Goal: Task Accomplishment & Management: Manage account settings

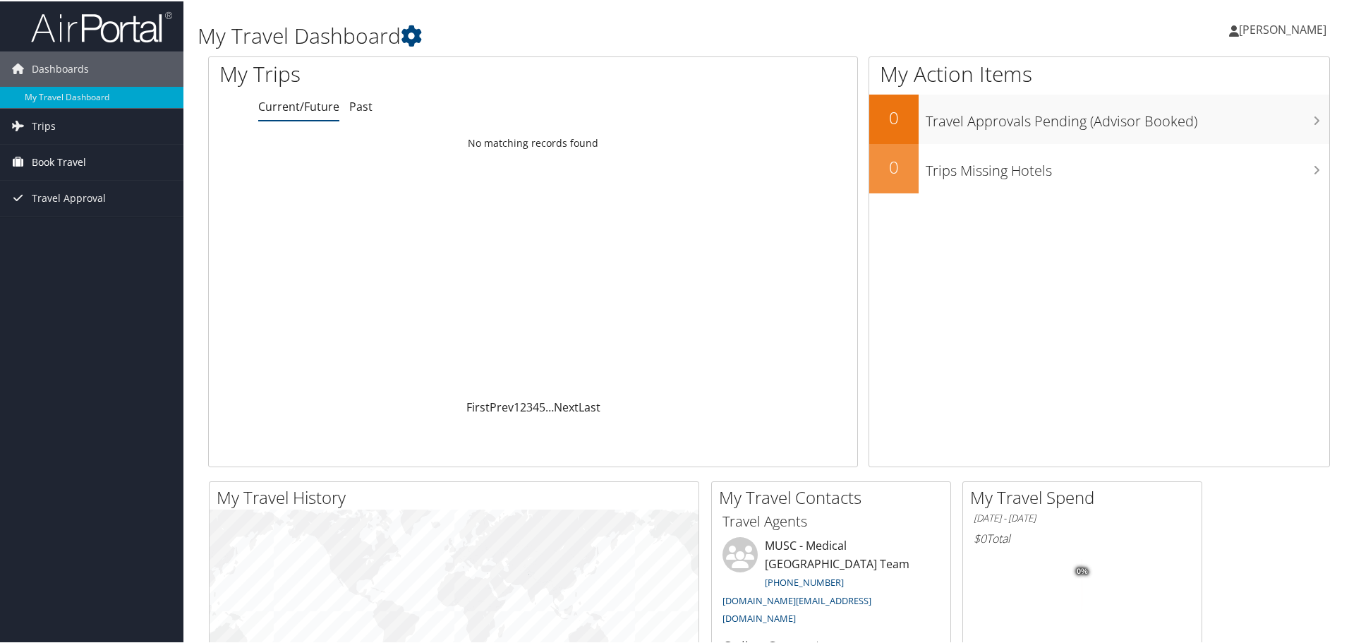
click at [73, 159] on span "Book Travel" at bounding box center [59, 160] width 54 height 35
click at [67, 188] on link "Agent Booking Request" at bounding box center [91, 189] width 183 height 21
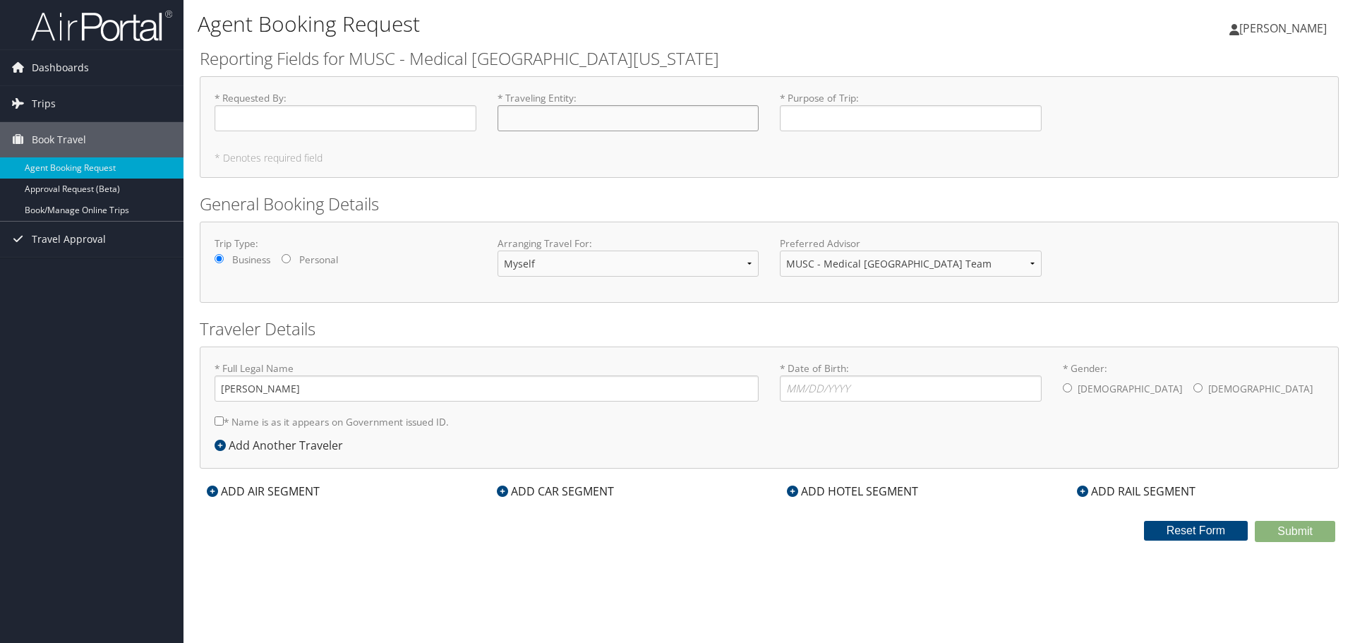
click at [528, 124] on input "* Traveling Entity : Required" at bounding box center [629, 118] width 262 height 26
click at [50, 193] on link "Approval Request (Beta)" at bounding box center [91, 189] width 183 height 21
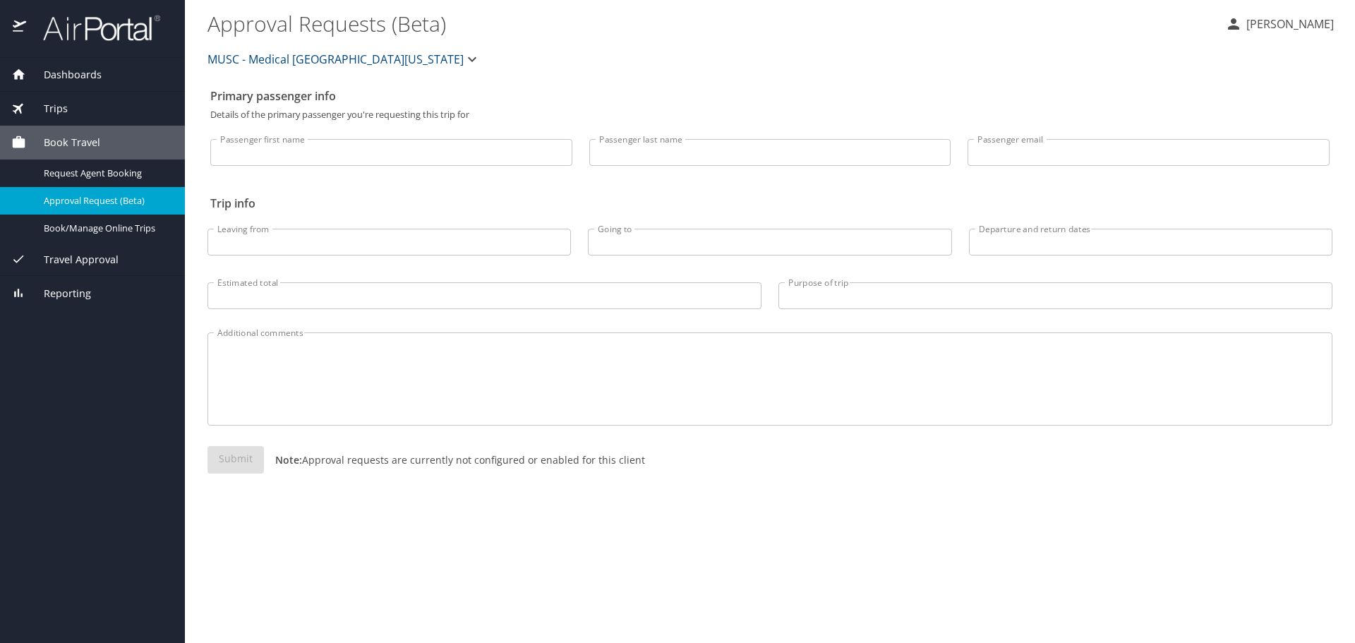
select select "US"
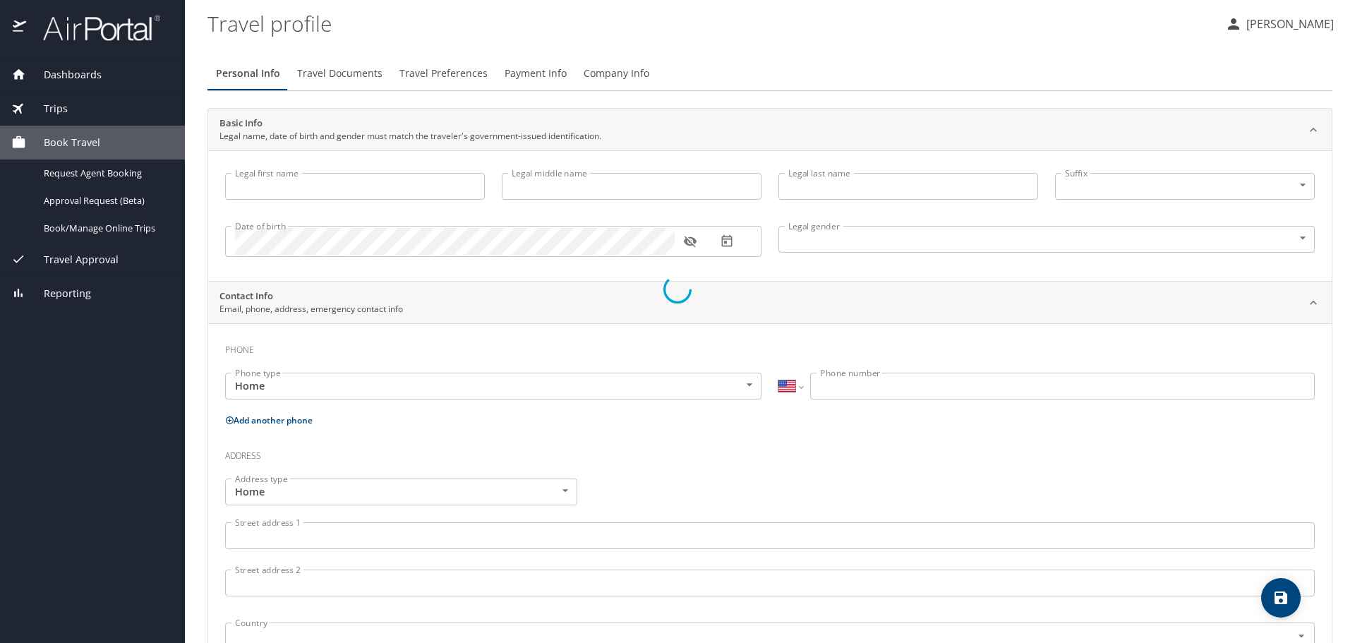
type input "Aynsley"
type input "Birkner"
type input "Undisclosed"
select select "US"
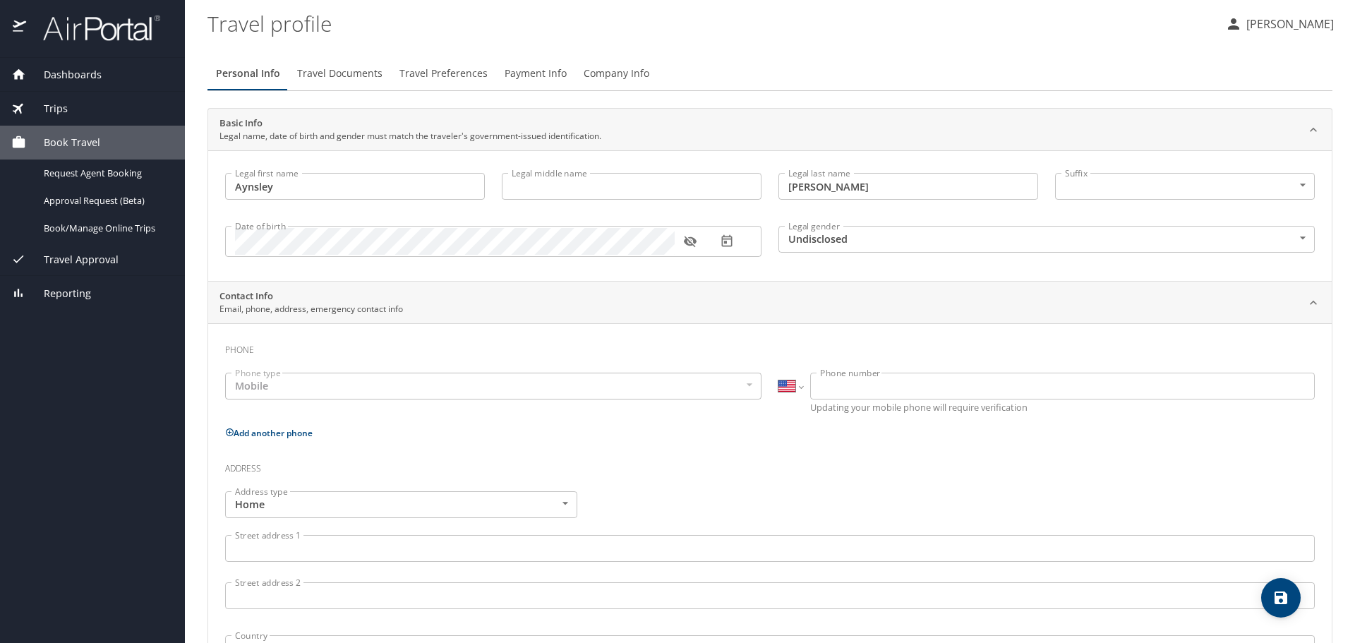
select select "US"
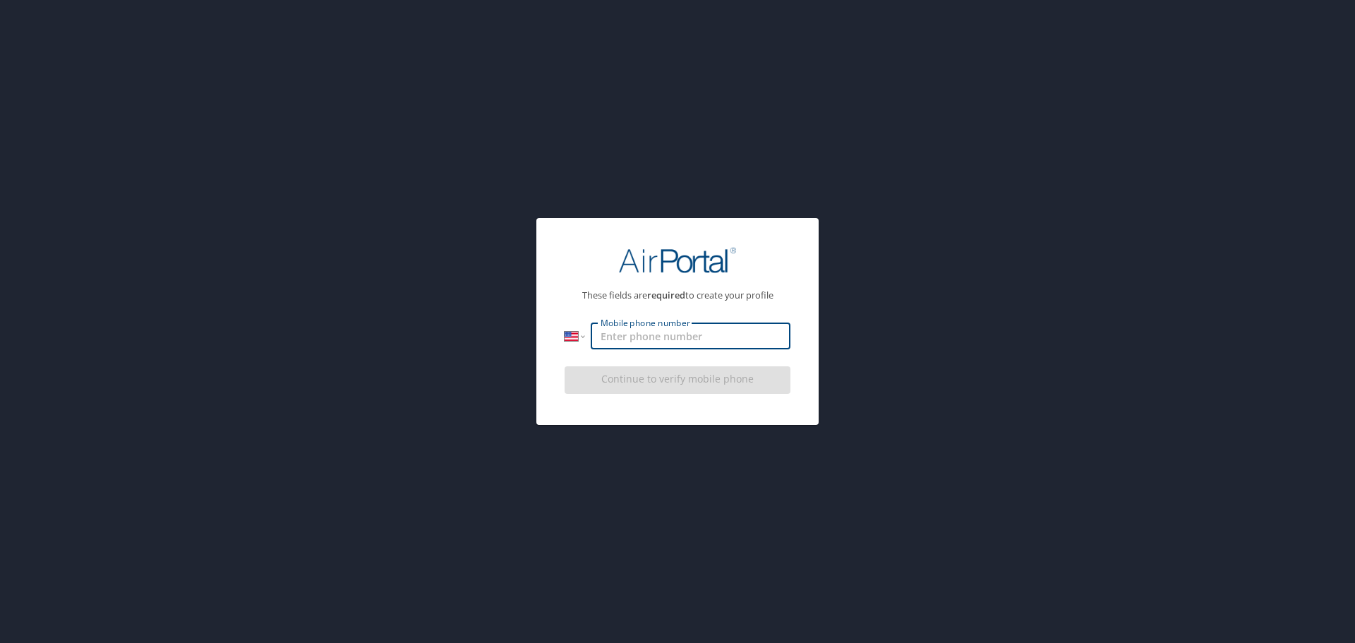
click at [635, 339] on input "Mobile phone number" at bounding box center [691, 336] width 200 height 27
type input "(757) 574-3184"
click at [713, 357] on div "International Afghanistan Åland Islands Albania Algeria American Samoa Andorra …" at bounding box center [678, 346] width 226 height 47
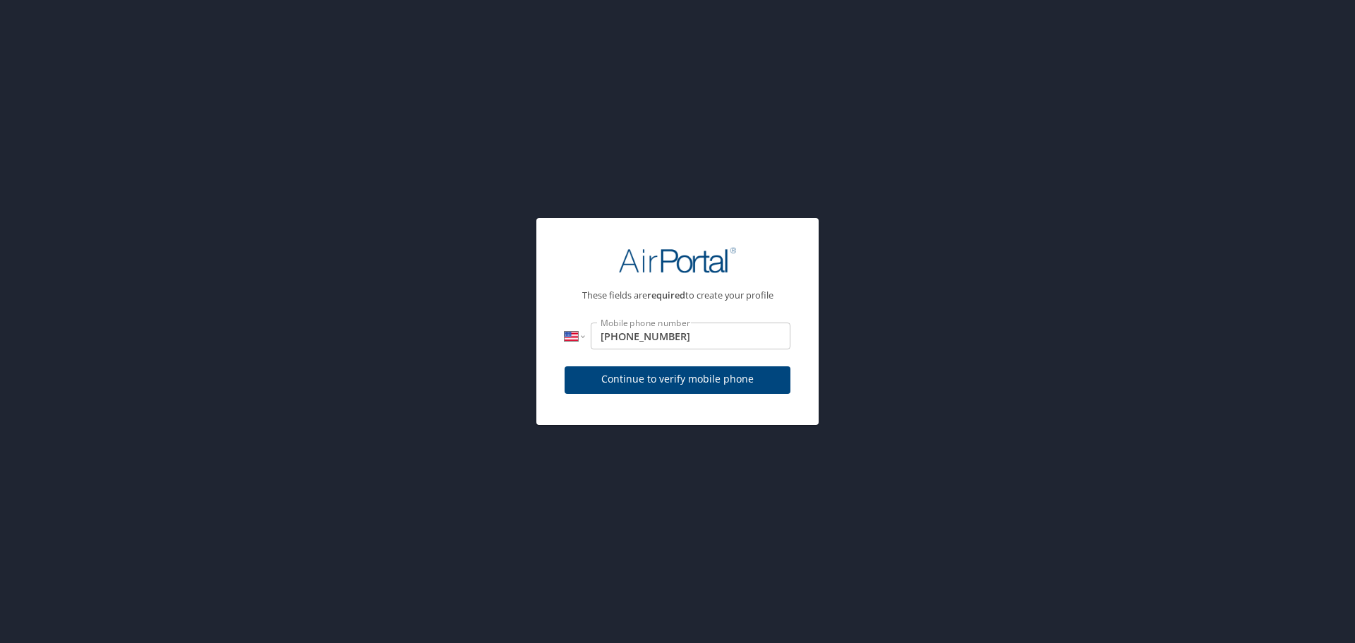
click at [704, 383] on span "Continue to verify mobile phone" at bounding box center [677, 380] width 203 height 18
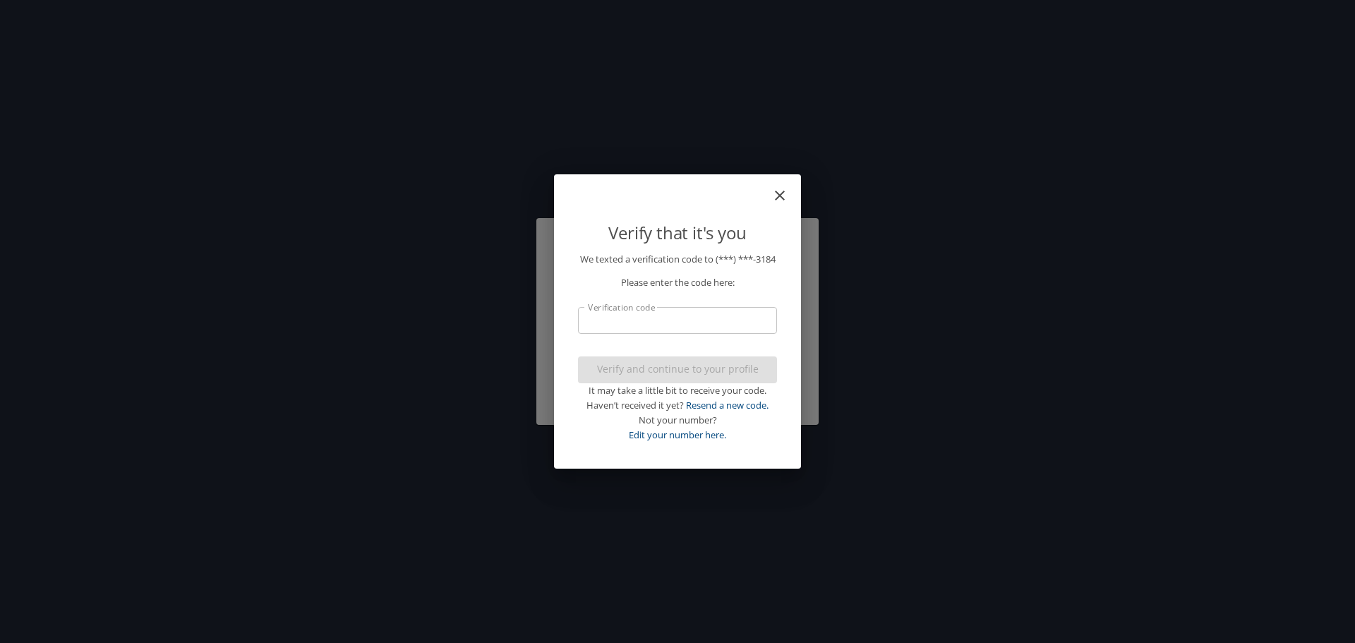
click at [622, 328] on input "Verification code" at bounding box center [677, 320] width 199 height 27
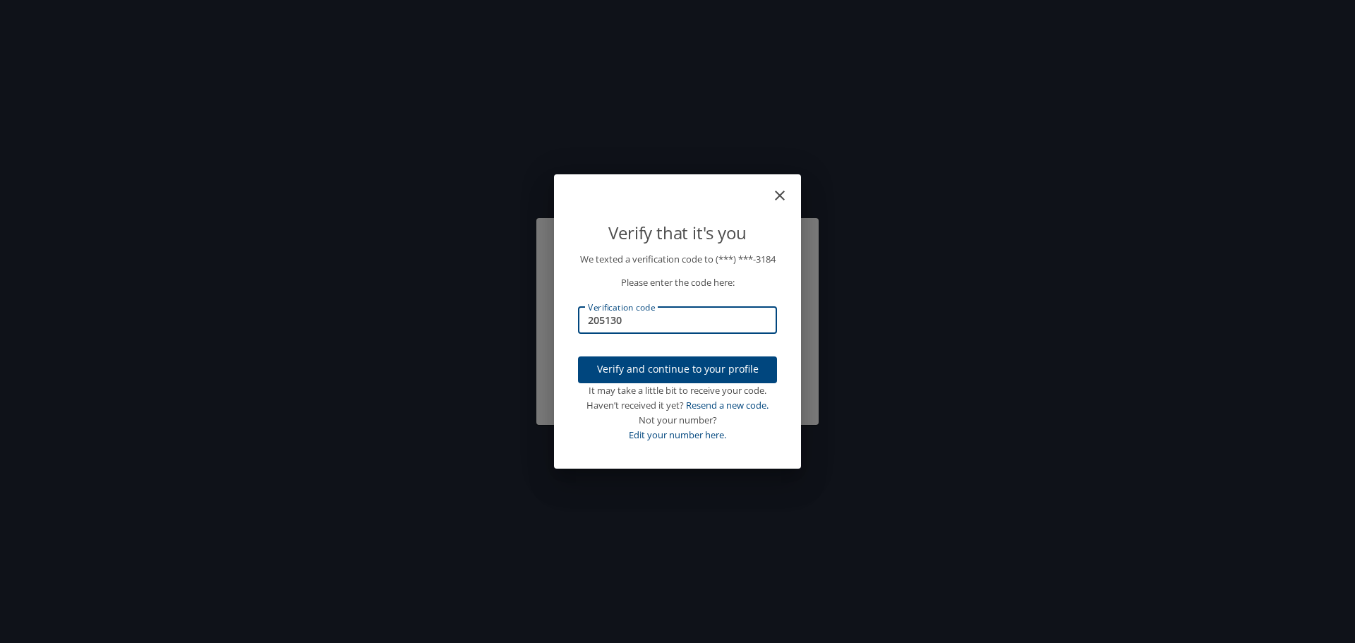
type input "205130"
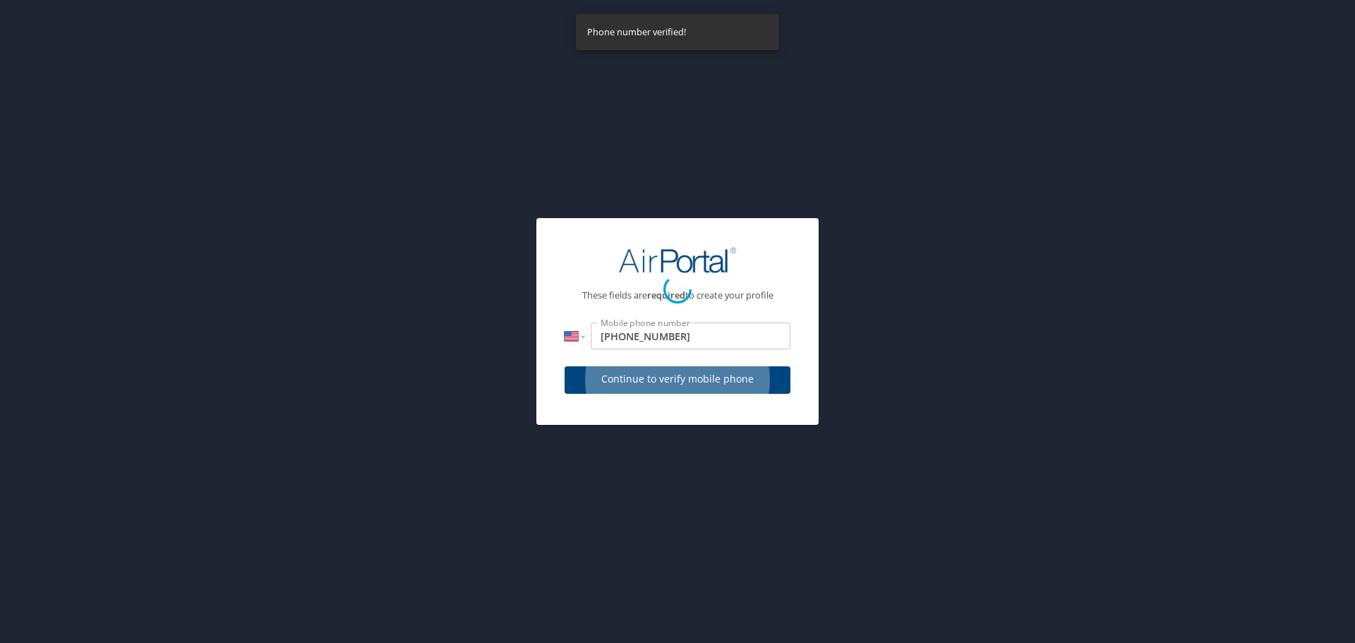
select select "US"
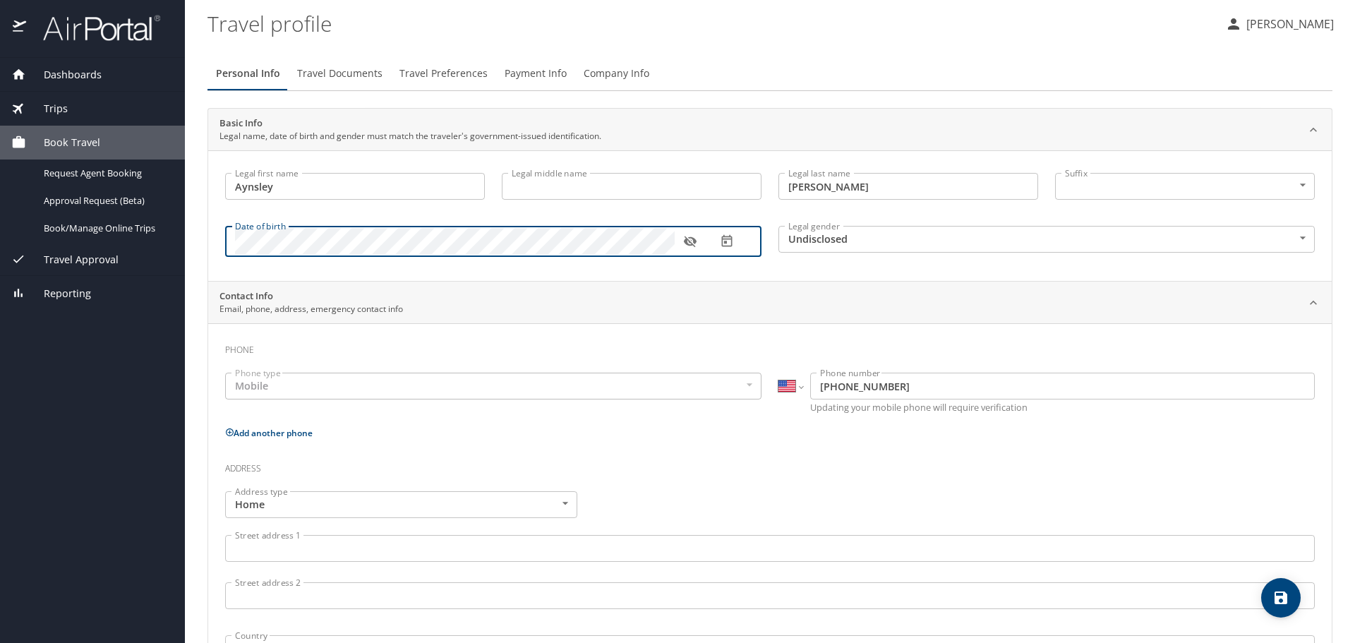
click at [531, 368] on div "Phone type Mobile Mobile Phone type" at bounding box center [493, 394] width 553 height 60
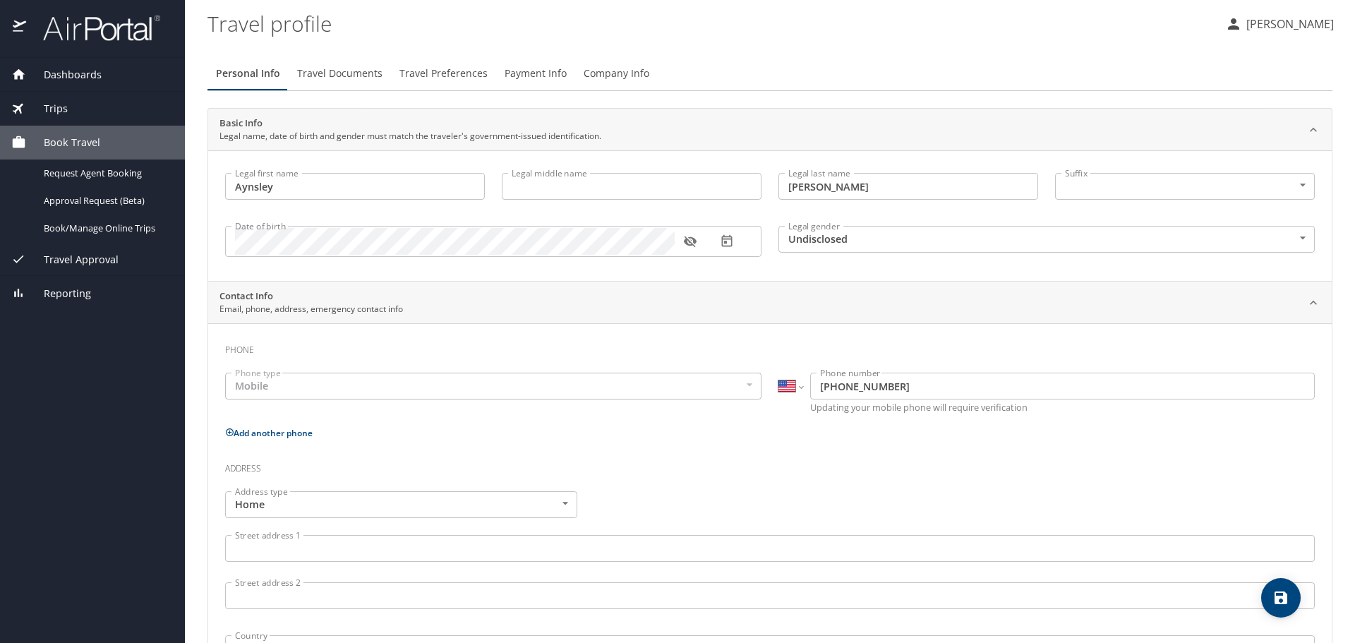
click at [702, 242] on button "button" at bounding box center [690, 241] width 31 height 31
click at [342, 385] on div "Mobile" at bounding box center [493, 386] width 536 height 27
click at [286, 381] on div "Mobile" at bounding box center [493, 386] width 536 height 27
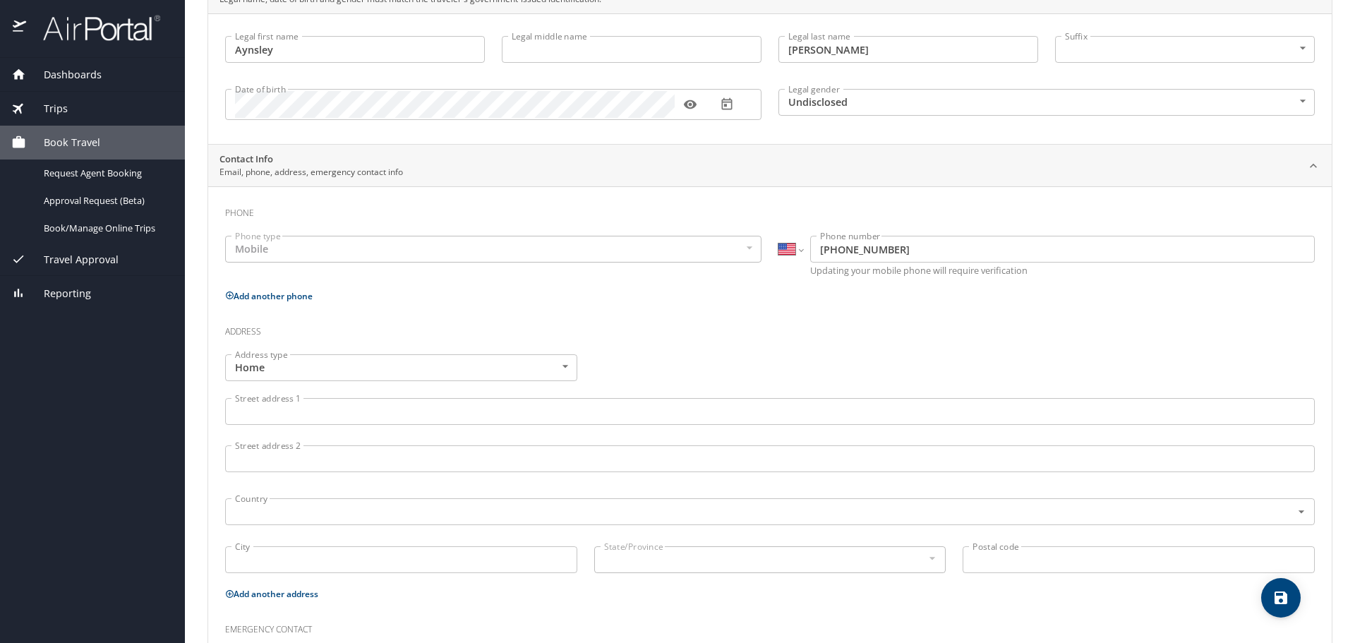
scroll to position [141, 0]
click at [296, 412] on input "Street address 1" at bounding box center [770, 407] width 1090 height 27
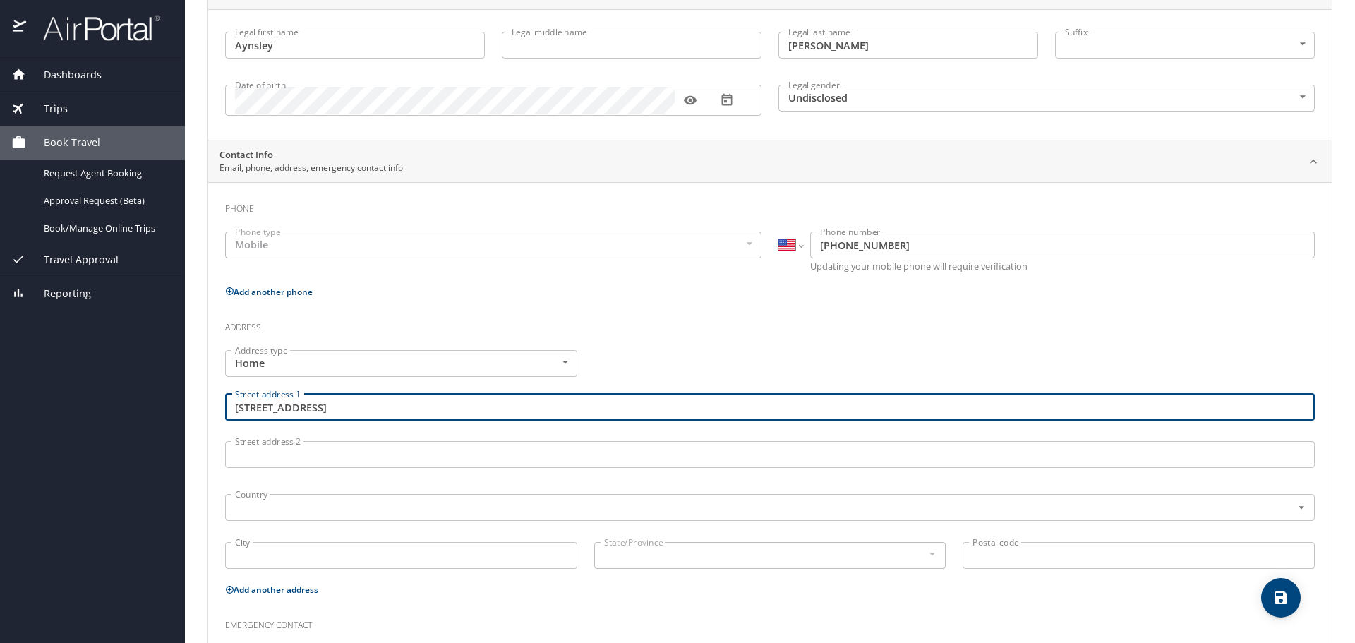
type input "3000 Cypress Lake Rd"
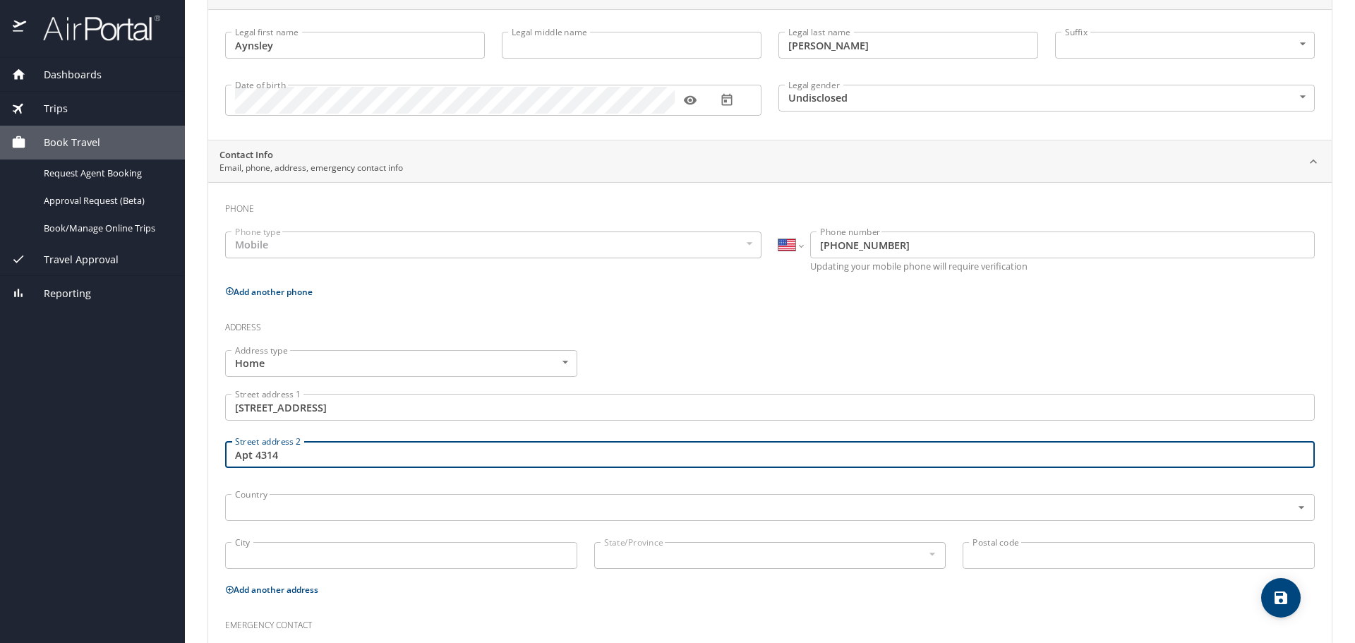
type input "Apt 4314"
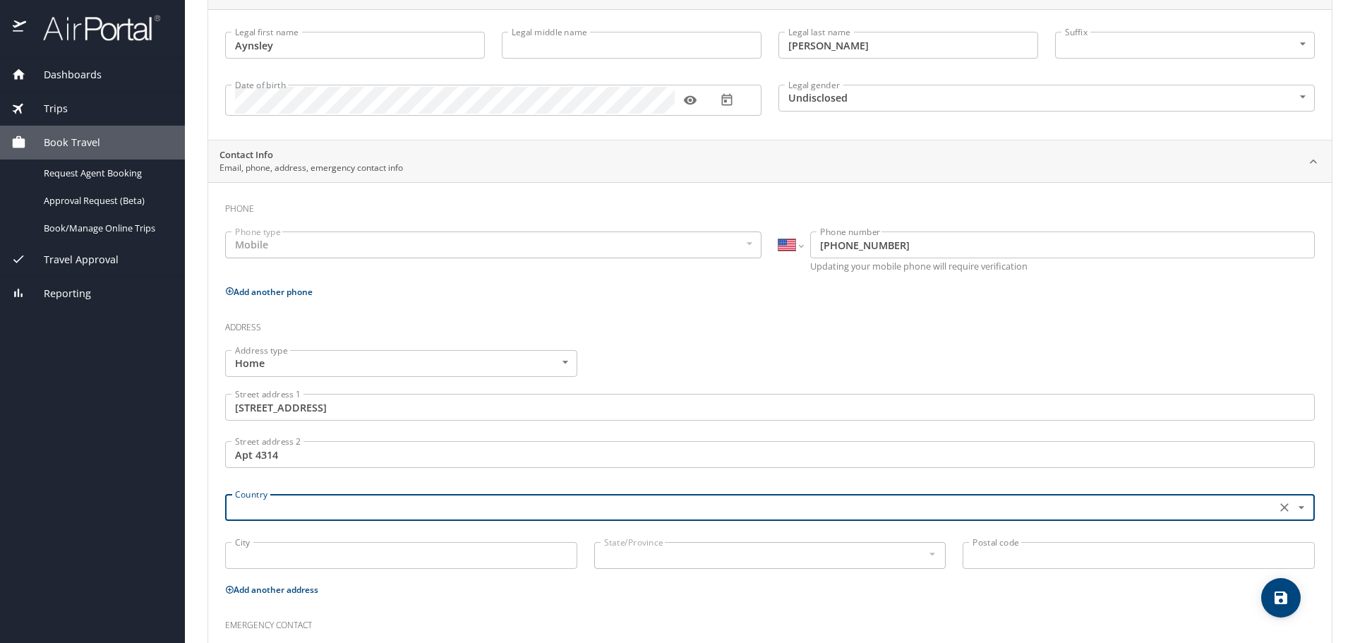
type input "N"
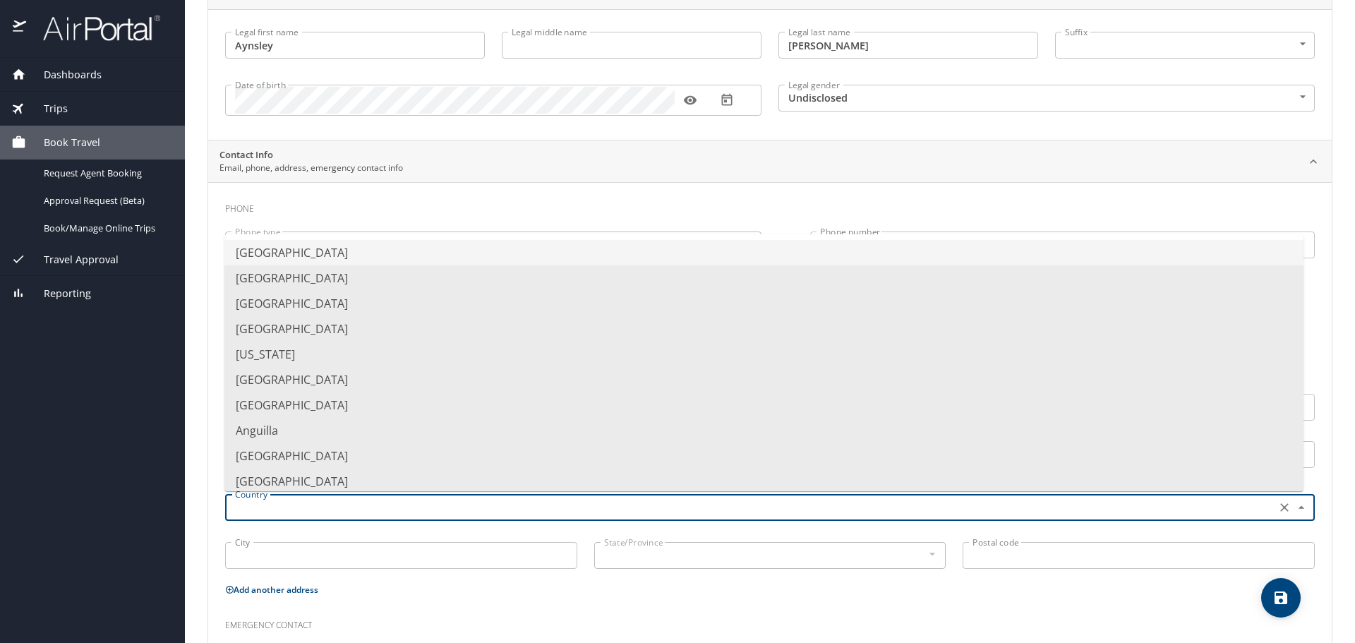
click at [310, 254] on li "United States of America" at bounding box center [763, 252] width 1079 height 25
type input "United States of America"
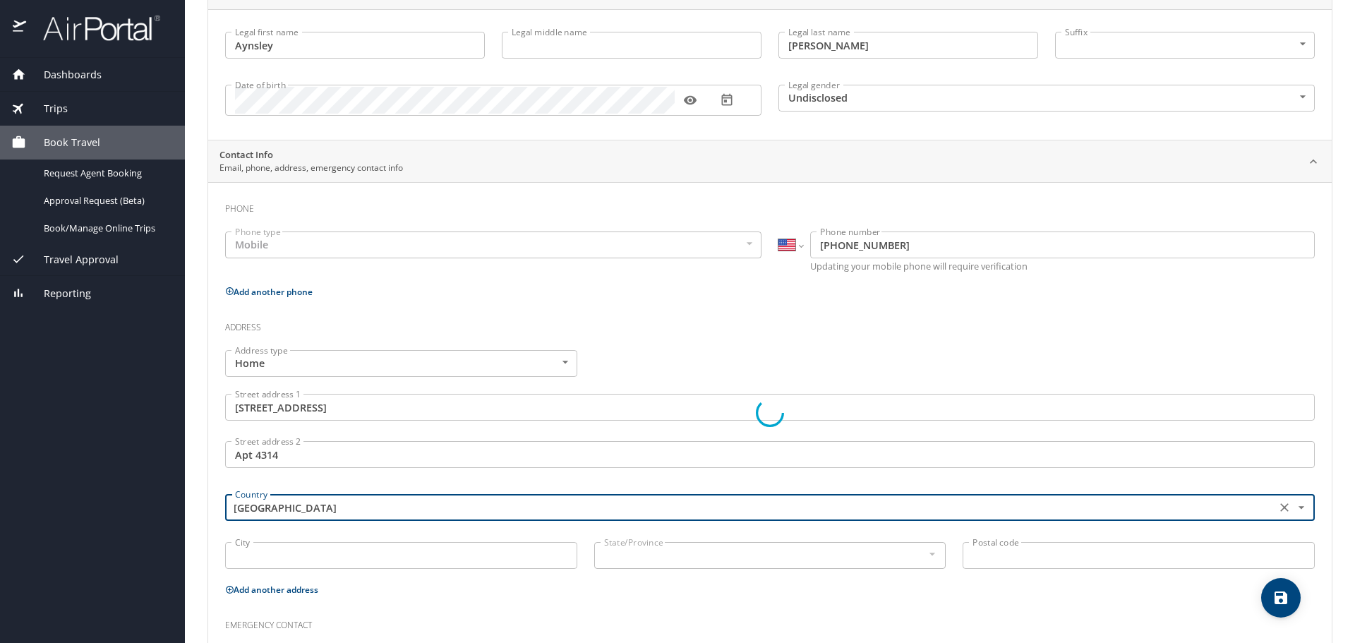
click at [287, 548] on input "City" at bounding box center [401, 555] width 352 height 27
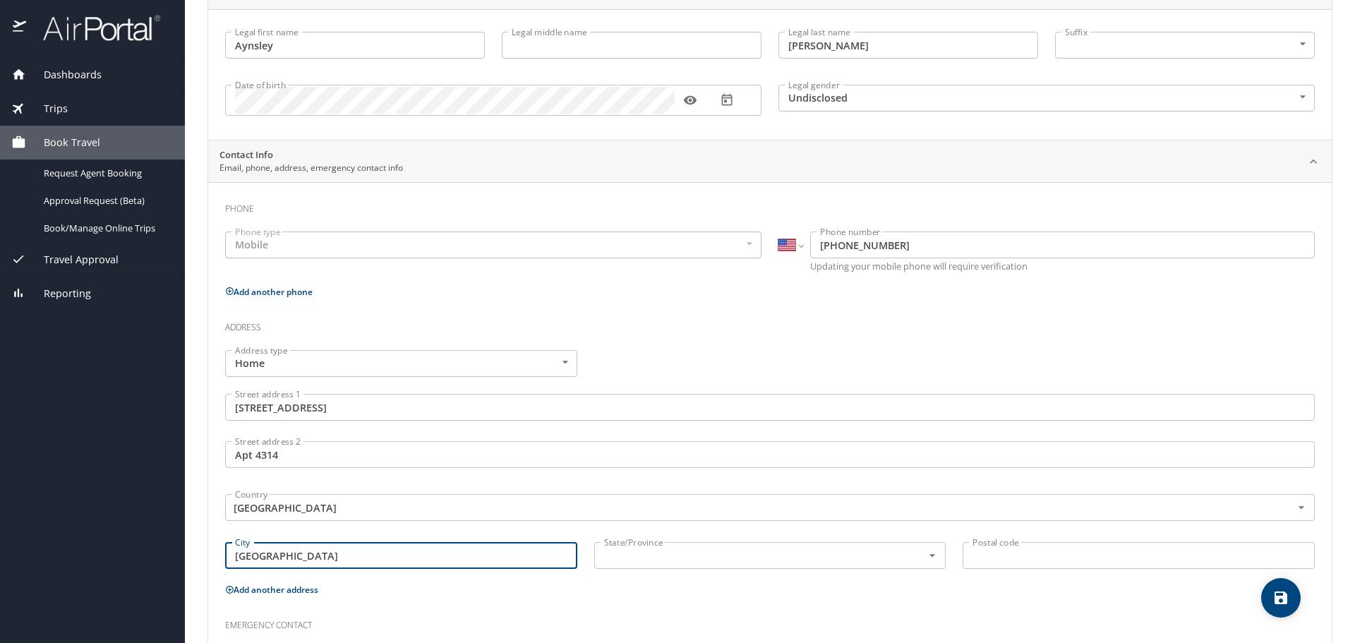
type input "North Charleston"
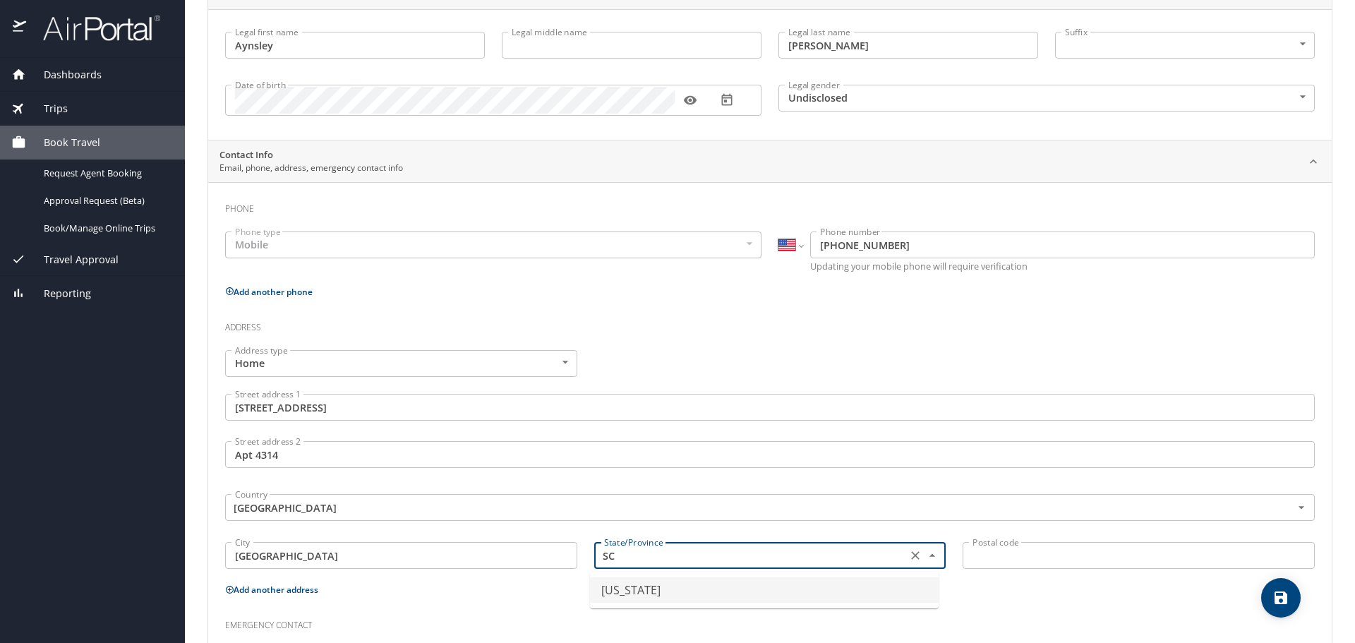
type input "Wisconsin"
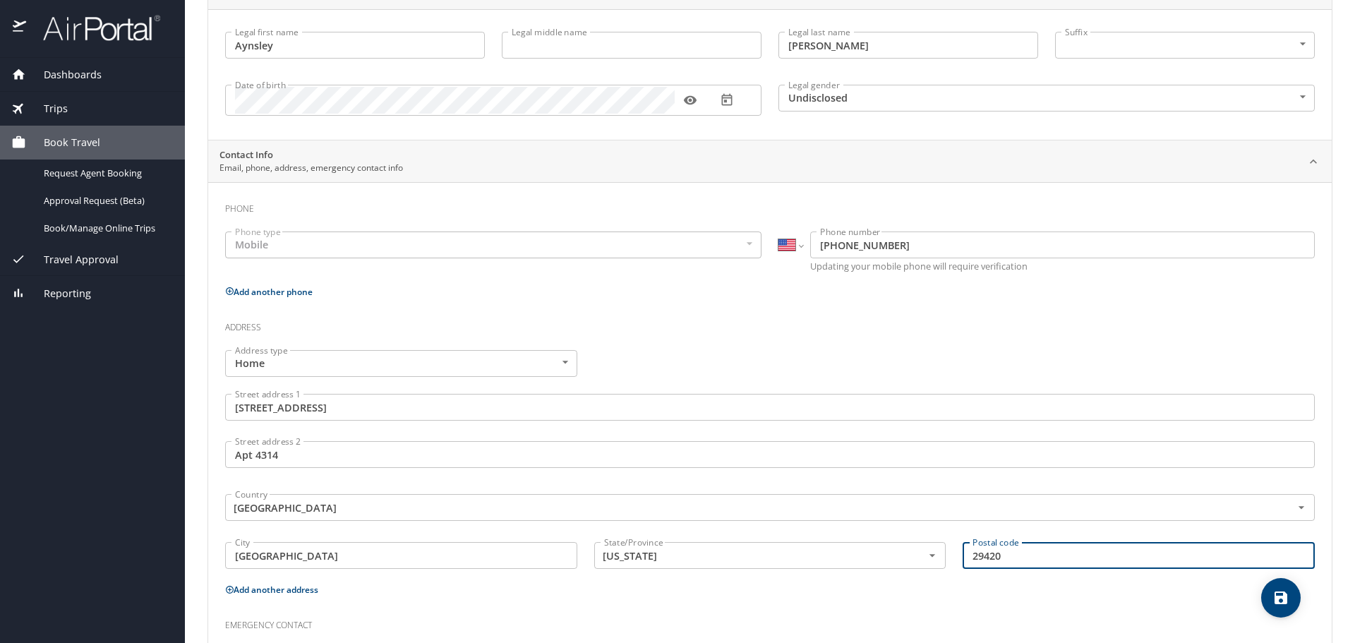
scroll to position [267, 0]
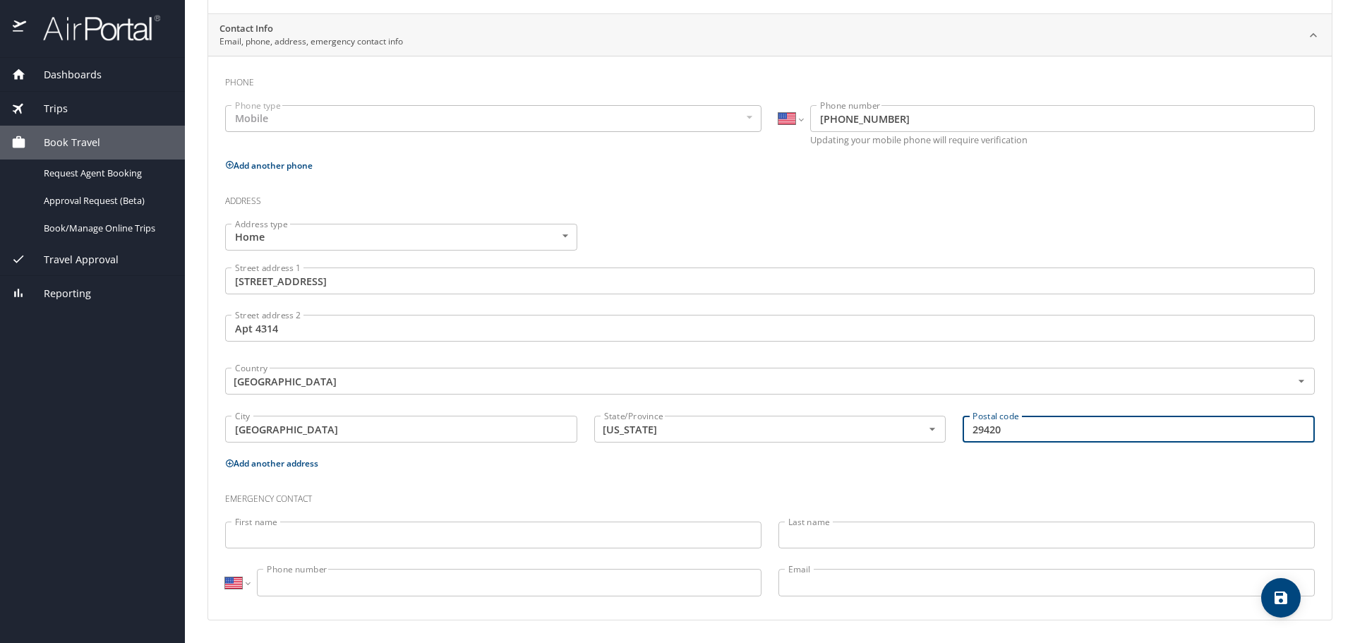
type input "29420"
click at [272, 541] on input "First name" at bounding box center [493, 535] width 536 height 27
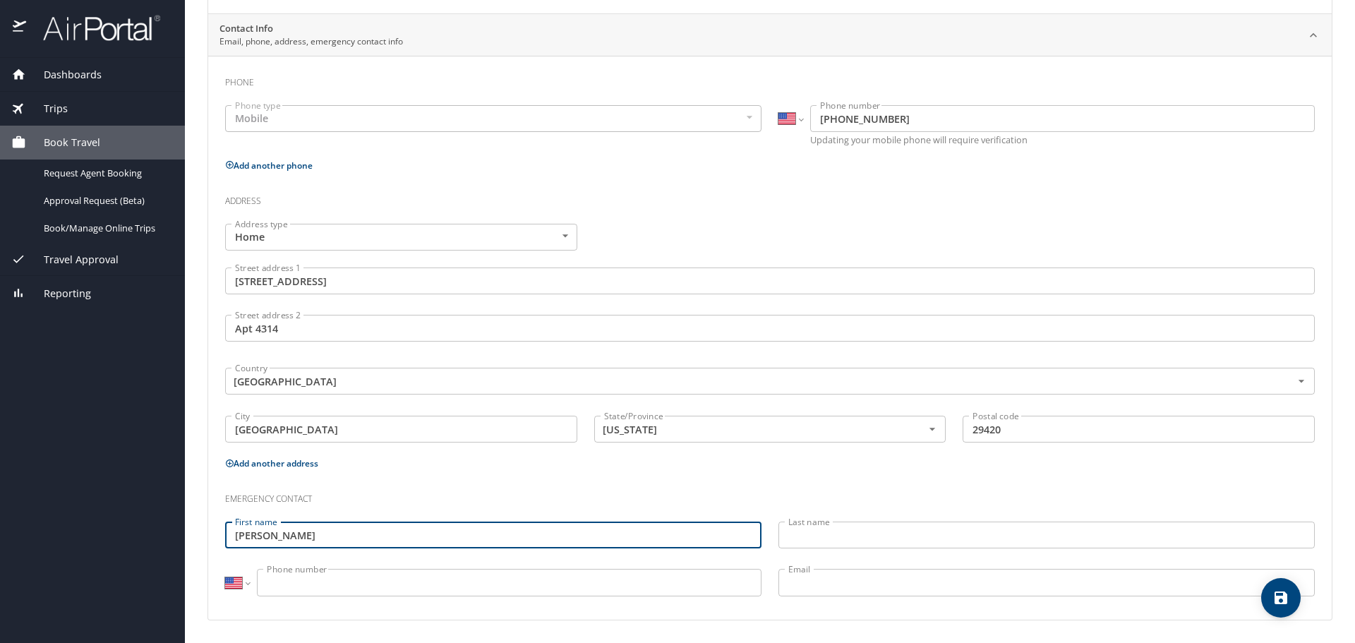
type input "Leanna"
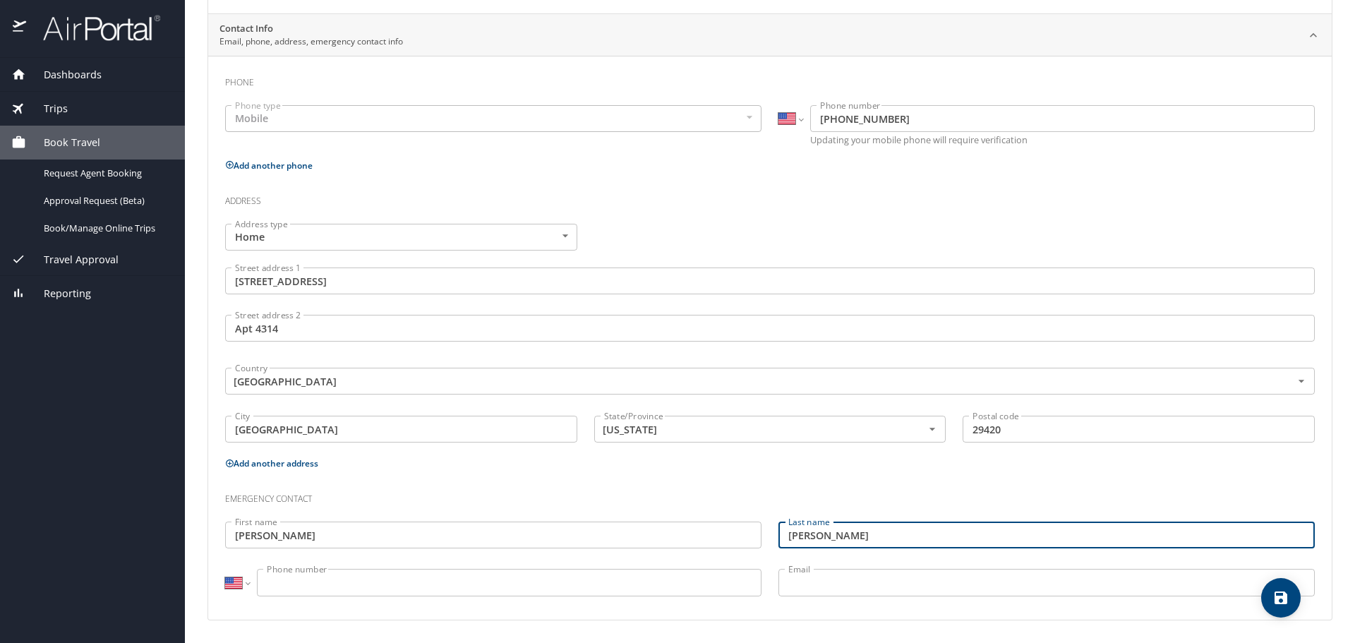
type input "McMillen"
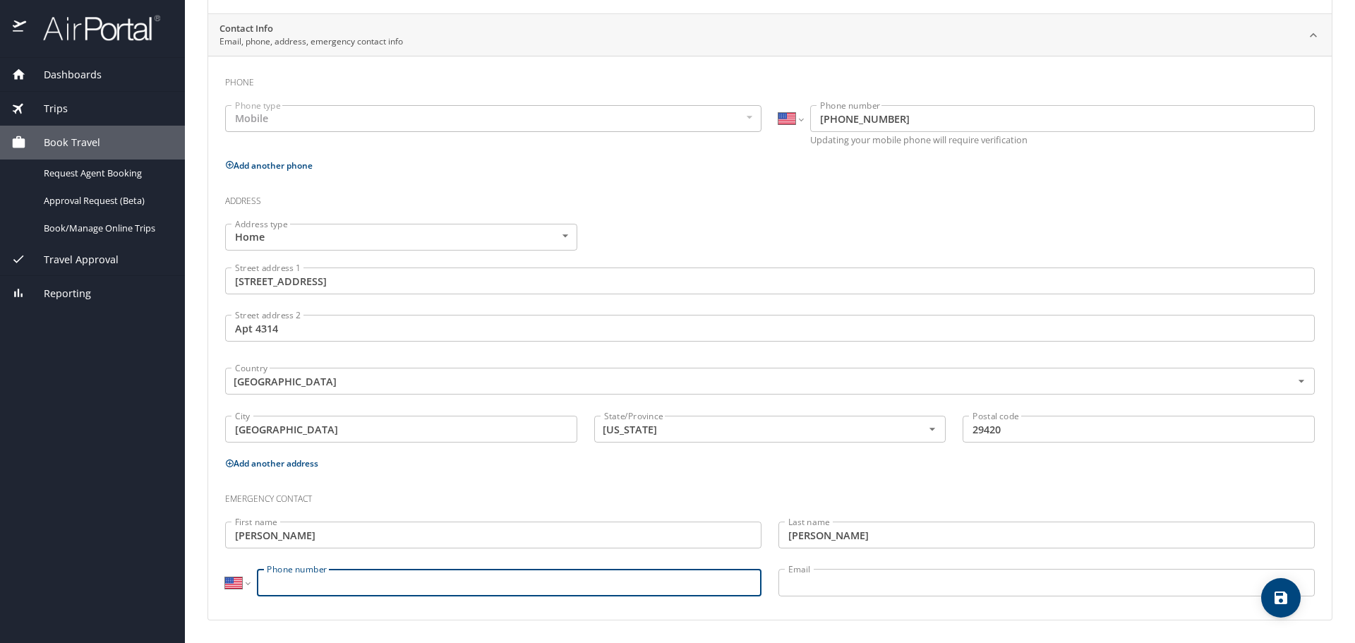
click at [380, 586] on input "Phone number" at bounding box center [509, 582] width 505 height 27
type input "(330) 401-1276"
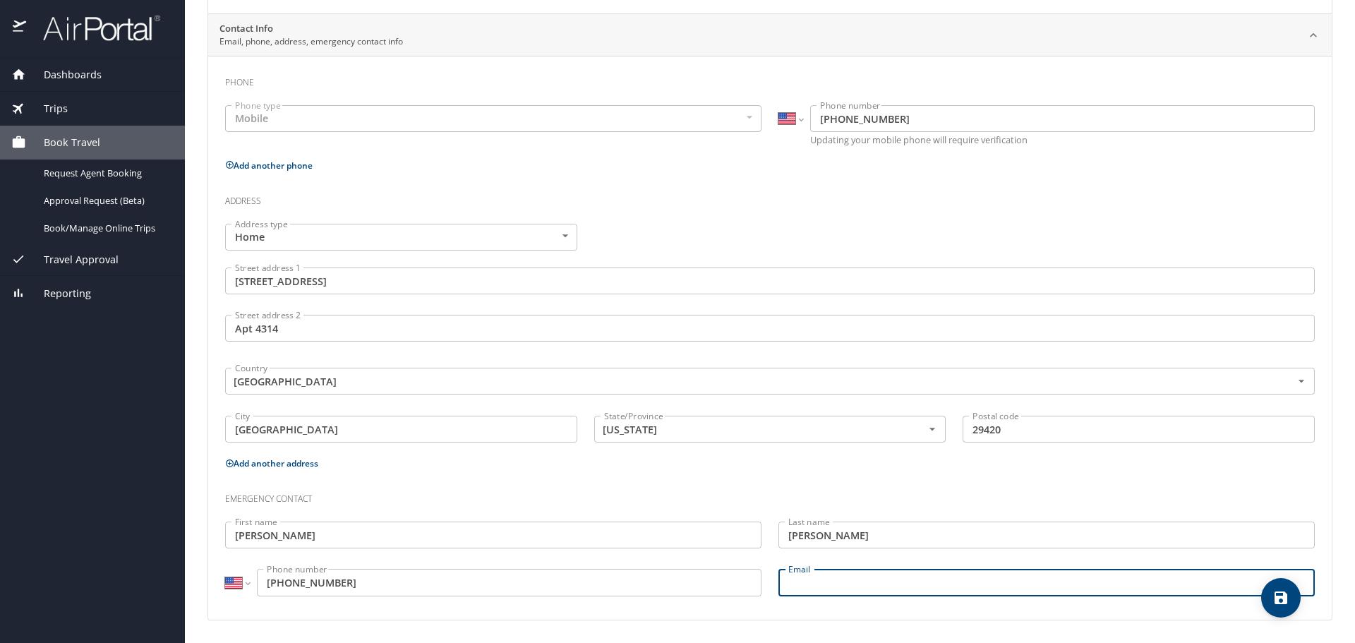
scroll to position [0, 0]
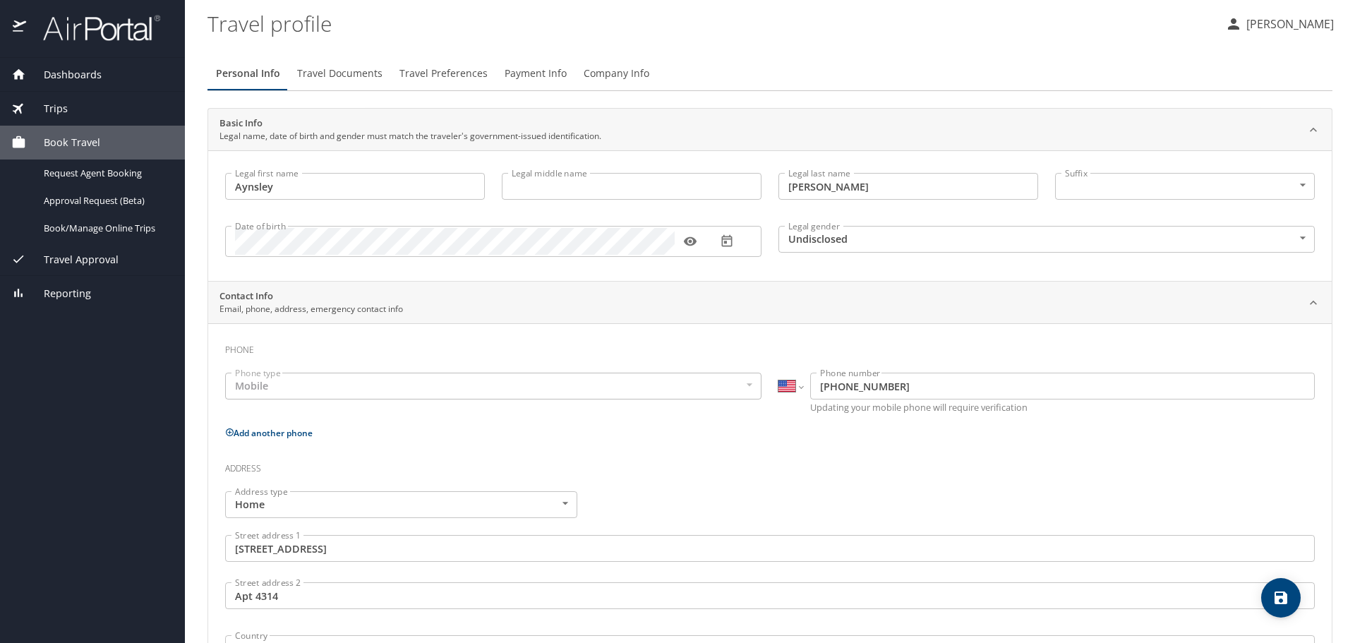
click at [1284, 597] on icon "save" at bounding box center [1281, 597] width 13 height 13
select select "US"
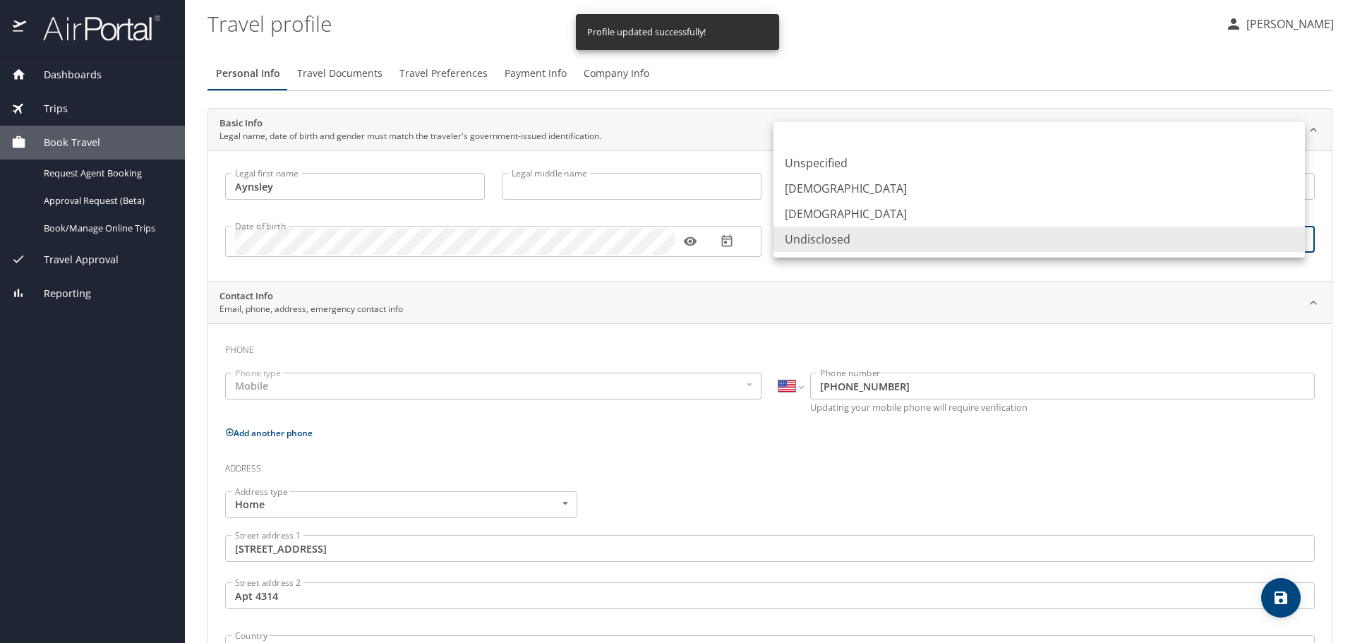
click at [906, 244] on body "Dashboards My Travel Dashboard Trips Current / Future Trips Past Trips Trips Mi…" at bounding box center [677, 321] width 1355 height 643
select select "US"
click at [850, 211] on li "Female" at bounding box center [1038, 213] width 531 height 25
type input "Female"
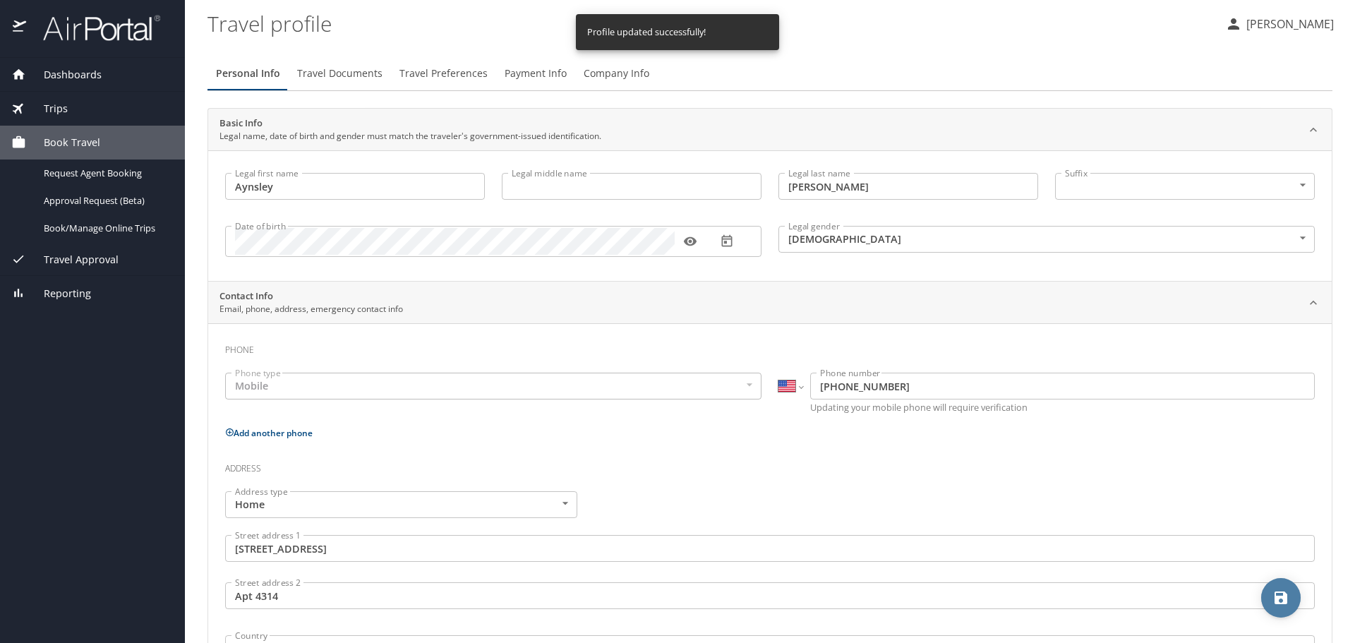
click at [1284, 597] on icon "save" at bounding box center [1281, 597] width 13 height 13
select select "US"
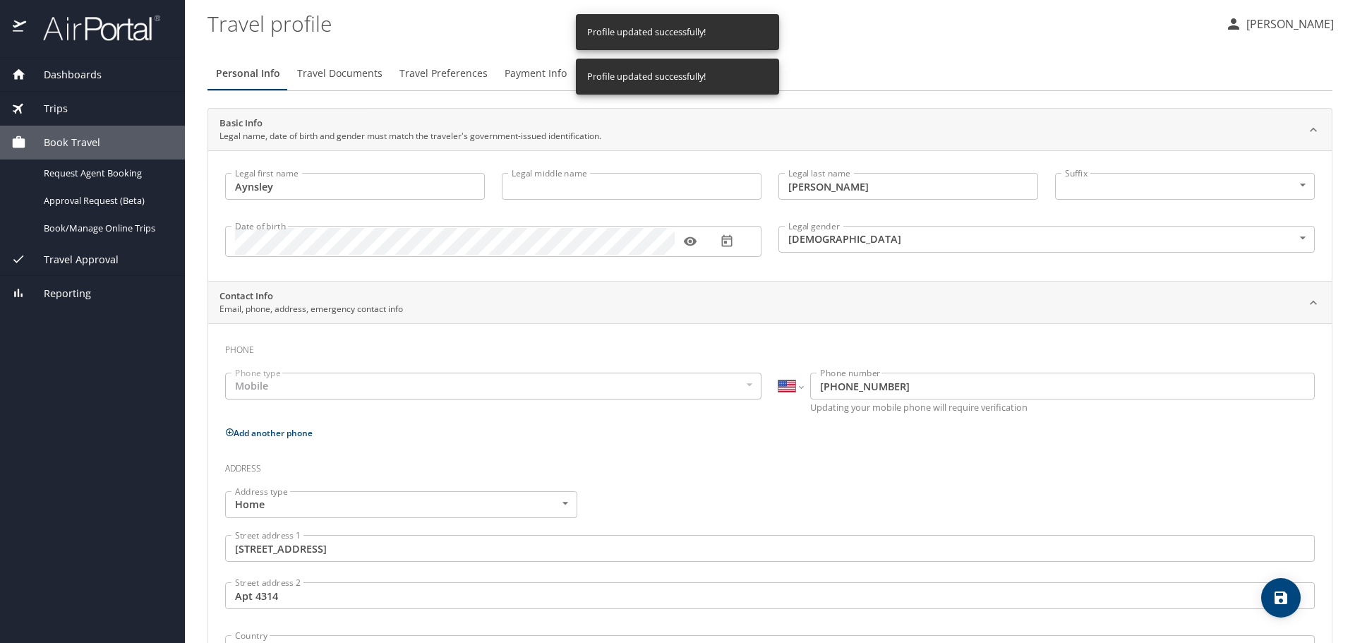
select select "US"
click at [334, 73] on span "Travel Documents" at bounding box center [339, 74] width 85 height 18
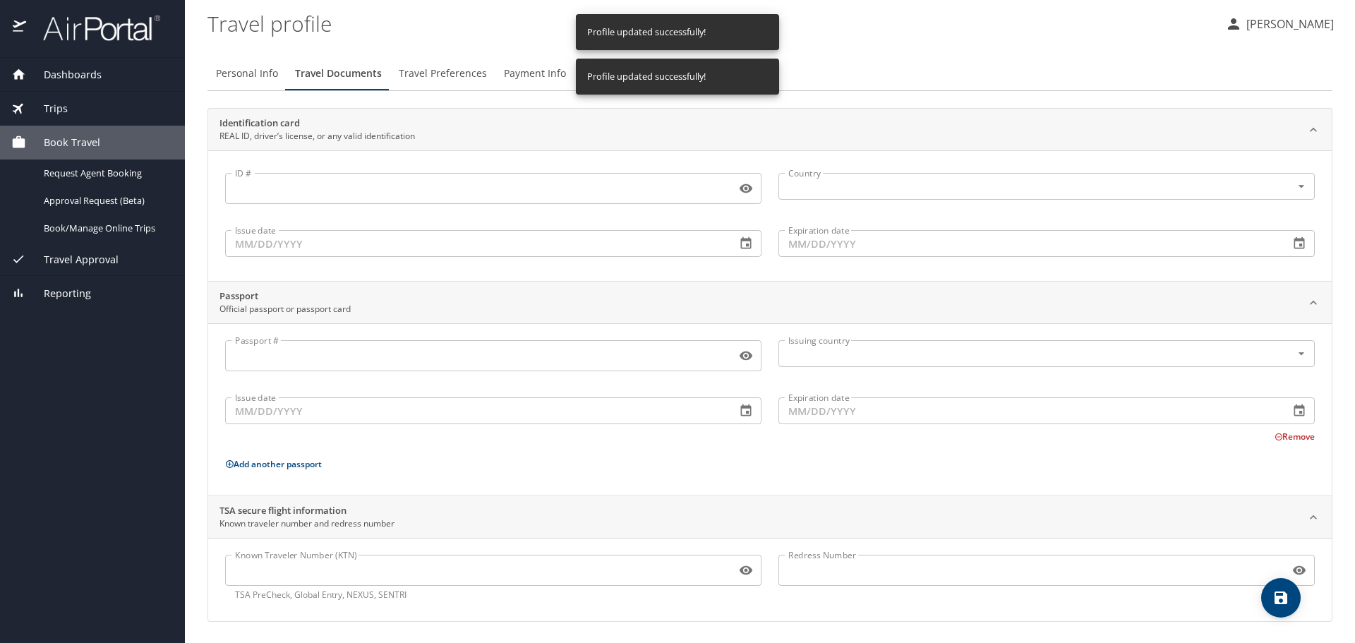
click at [327, 181] on input "ID #" at bounding box center [477, 188] width 505 height 27
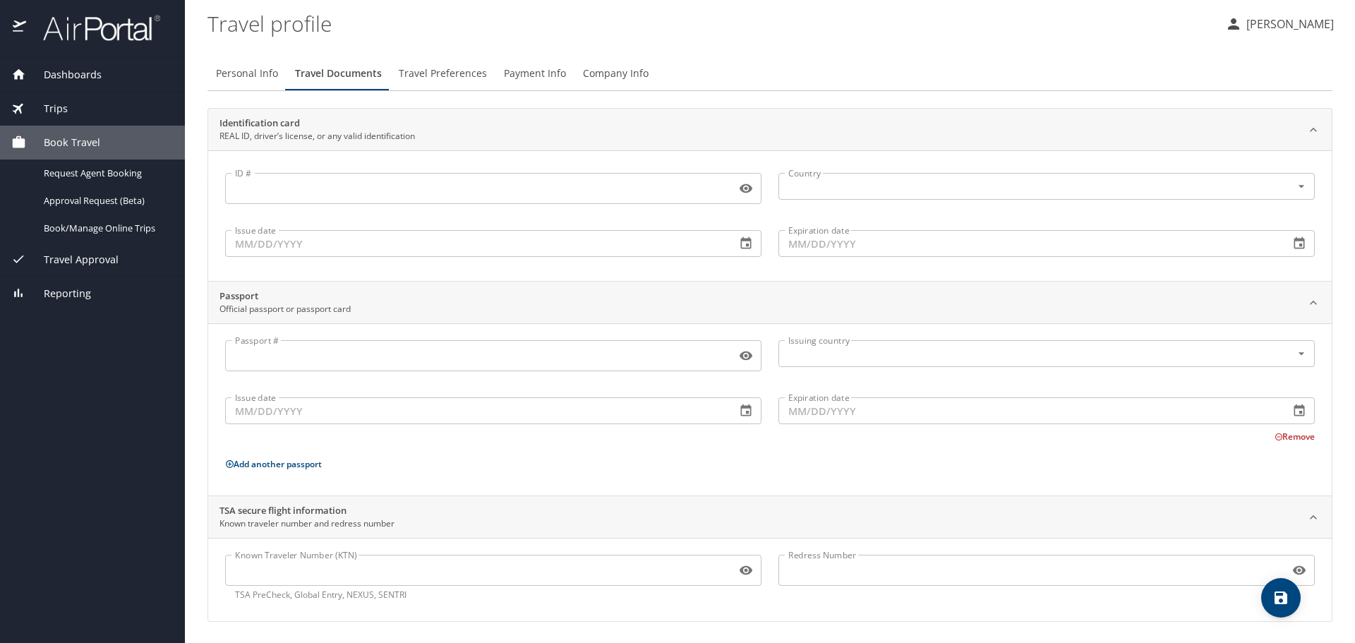
scroll to position [1, 0]
click at [455, 73] on span "Travel Preferences" at bounding box center [443, 73] width 88 height 18
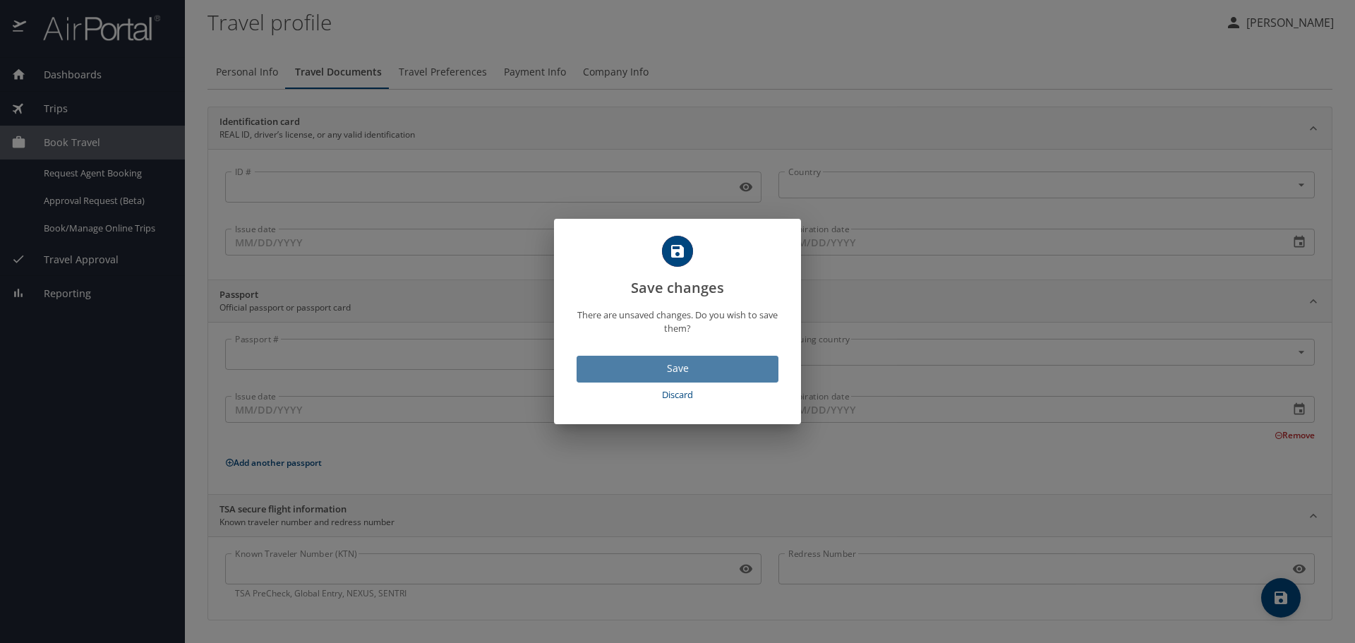
click at [687, 368] on span "Save" at bounding box center [677, 369] width 179 height 18
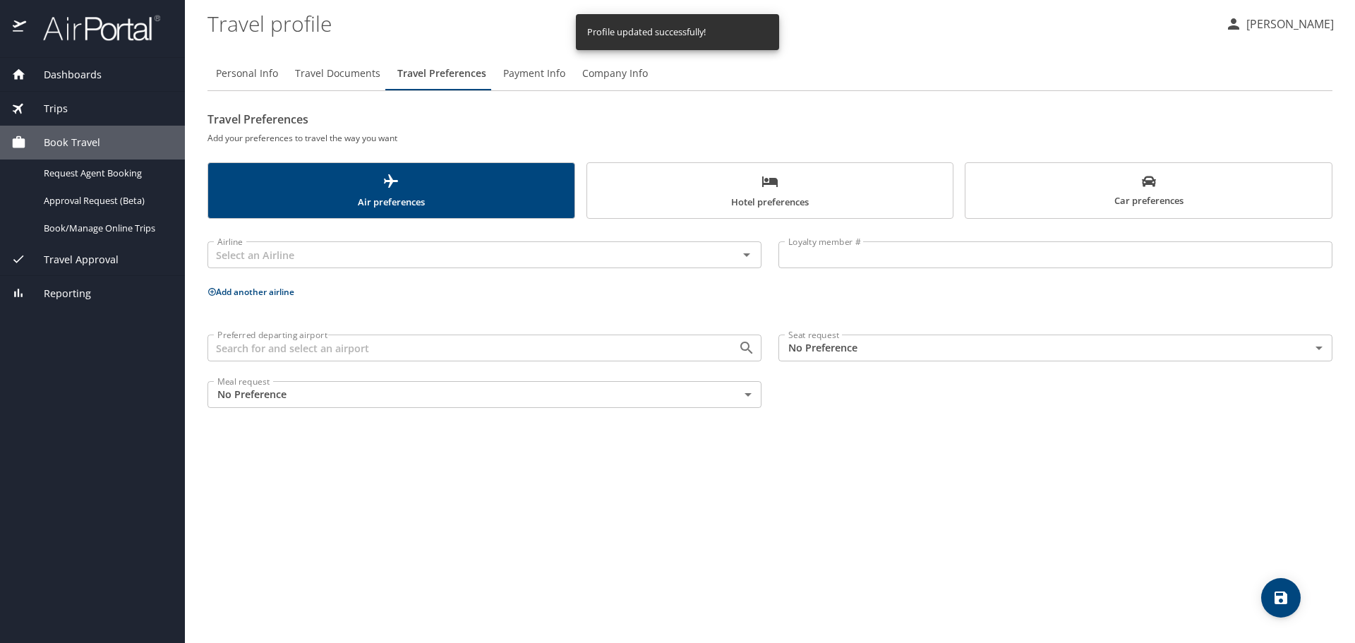
scroll to position [0, 0]
click at [713, 195] on span "Hotel preferences" at bounding box center [770, 191] width 349 height 37
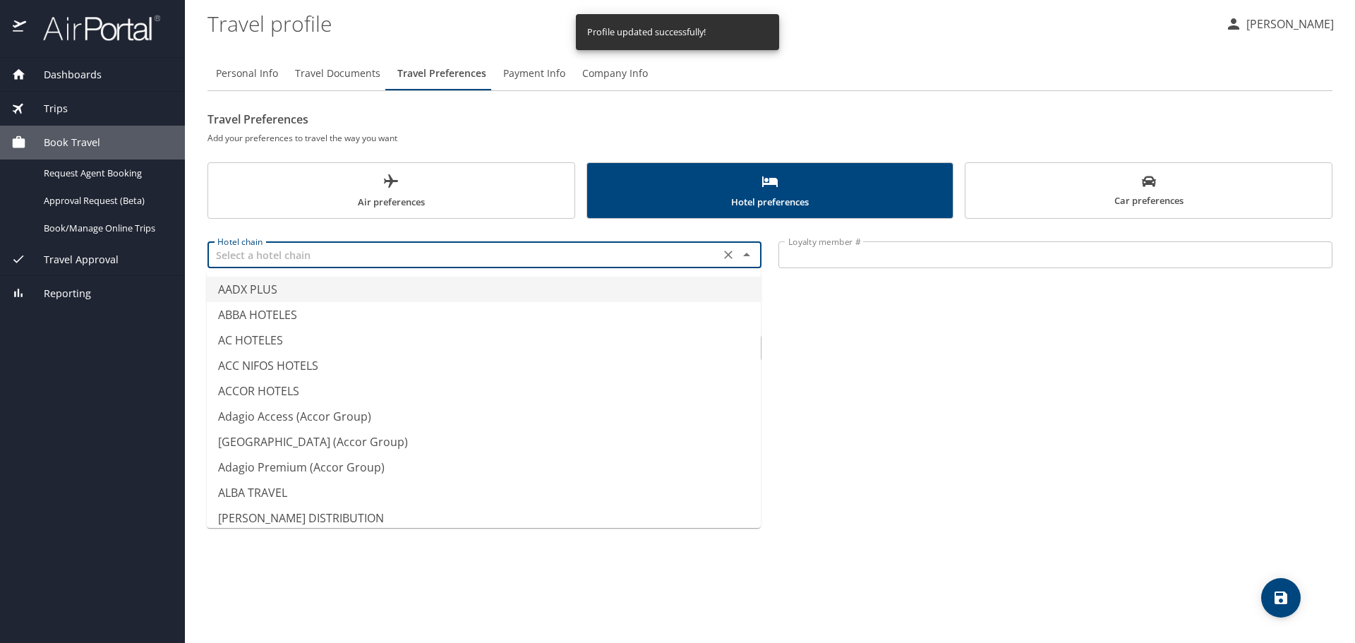
click at [418, 263] on input "text" at bounding box center [464, 255] width 504 height 18
type input "AADX PLUS"
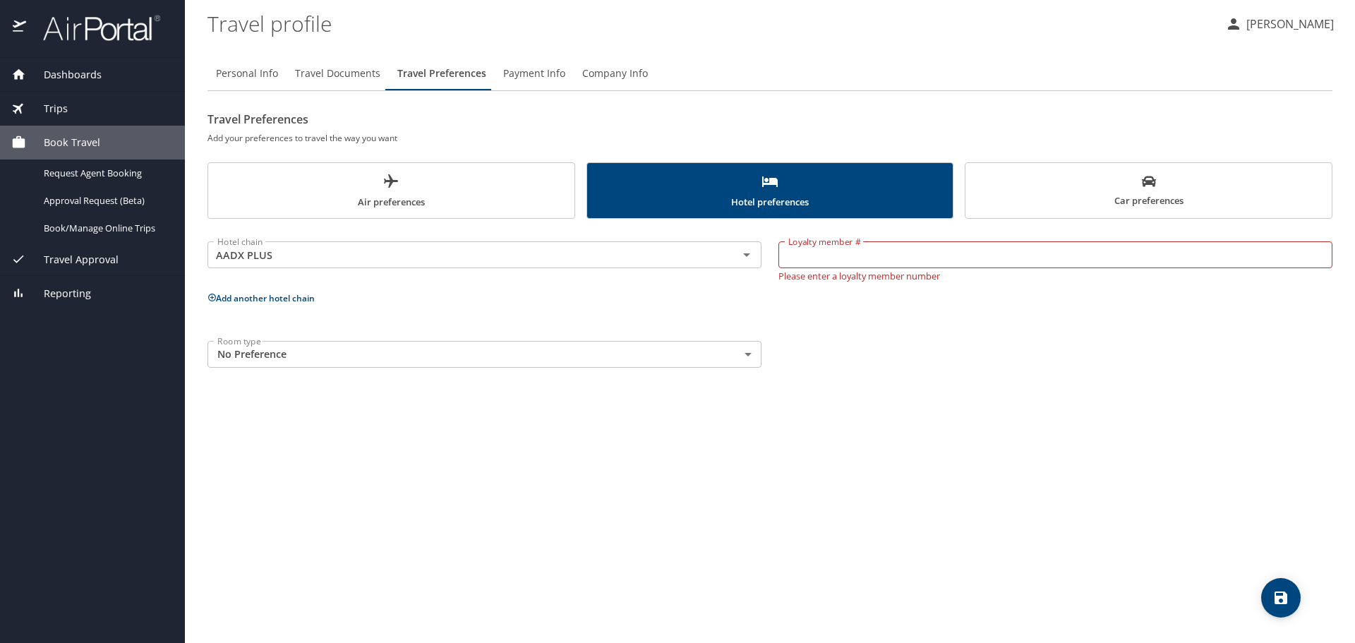
click at [591, 130] on h2 "Travel Preferences" at bounding box center [769, 119] width 1125 height 23
click at [534, 81] on span "Payment Info" at bounding box center [534, 74] width 62 height 18
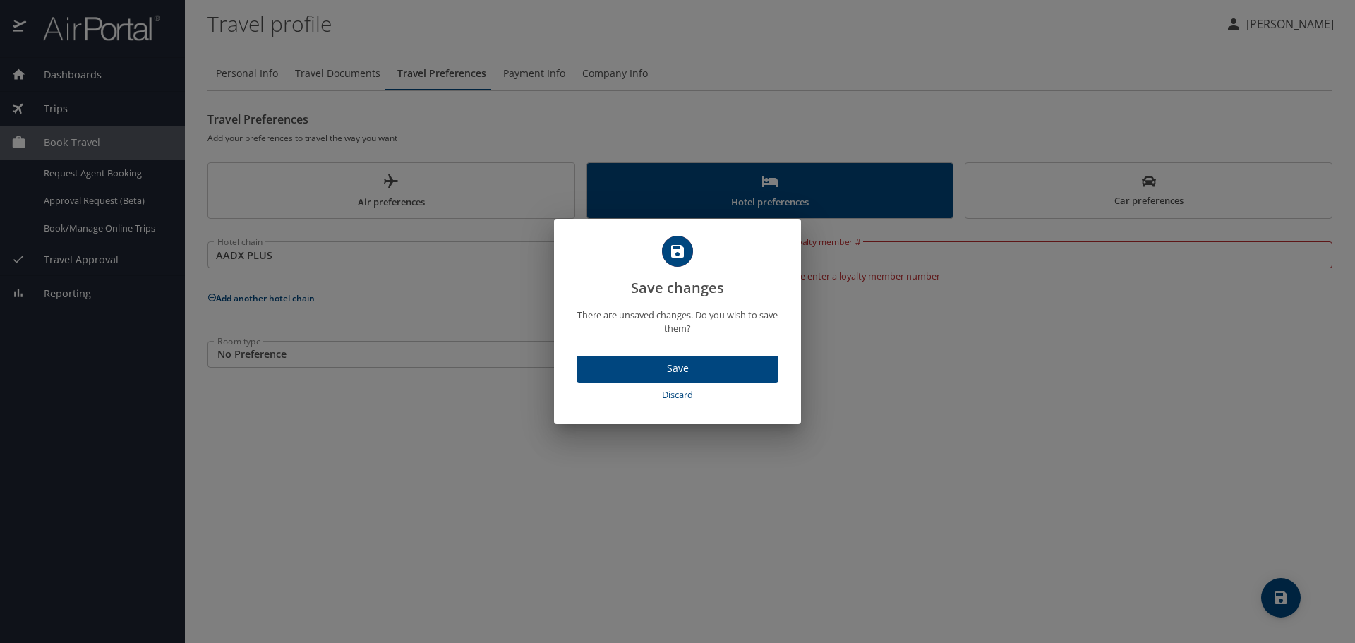
click at [653, 361] on span "Save" at bounding box center [677, 369] width 179 height 18
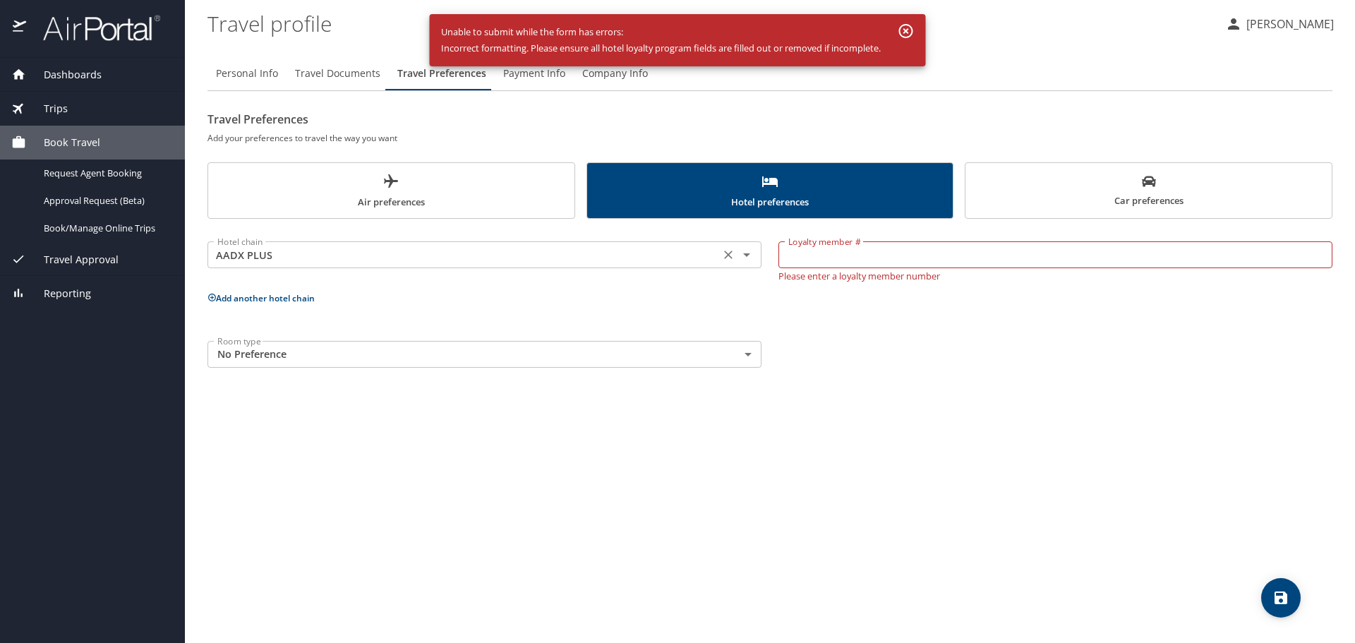
click at [456, 246] on input "AADX PLUS" at bounding box center [464, 255] width 504 height 18
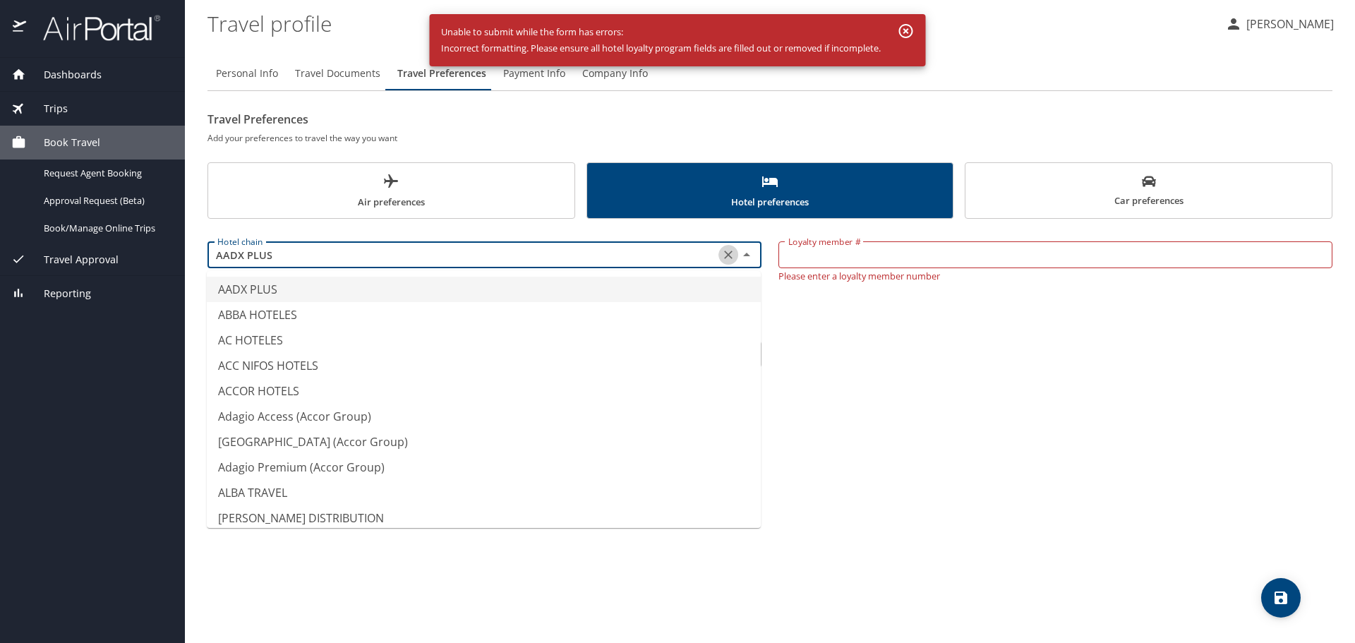
click at [723, 253] on icon "Clear" at bounding box center [728, 255] width 14 height 14
type input "AADX PLUS"
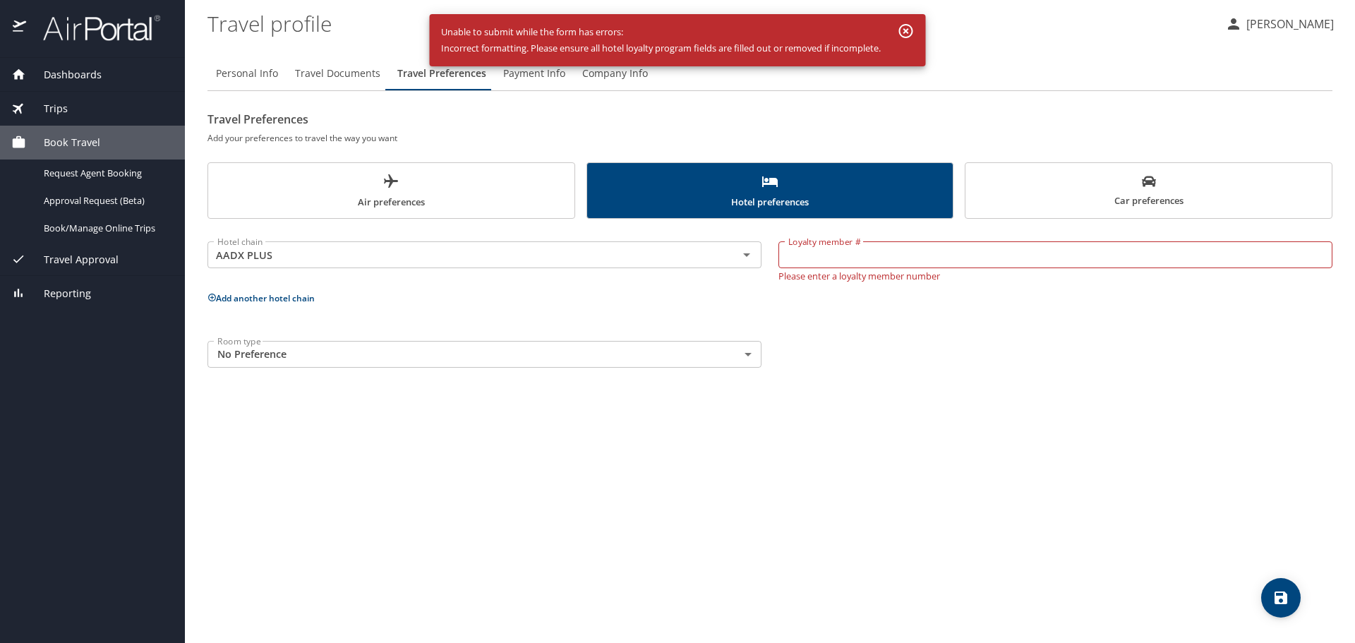
click at [924, 346] on div "Room type No Preference NotApplicable Room type" at bounding box center [770, 354] width 1142 height 44
click at [910, 28] on icon "button" at bounding box center [906, 31] width 17 height 17
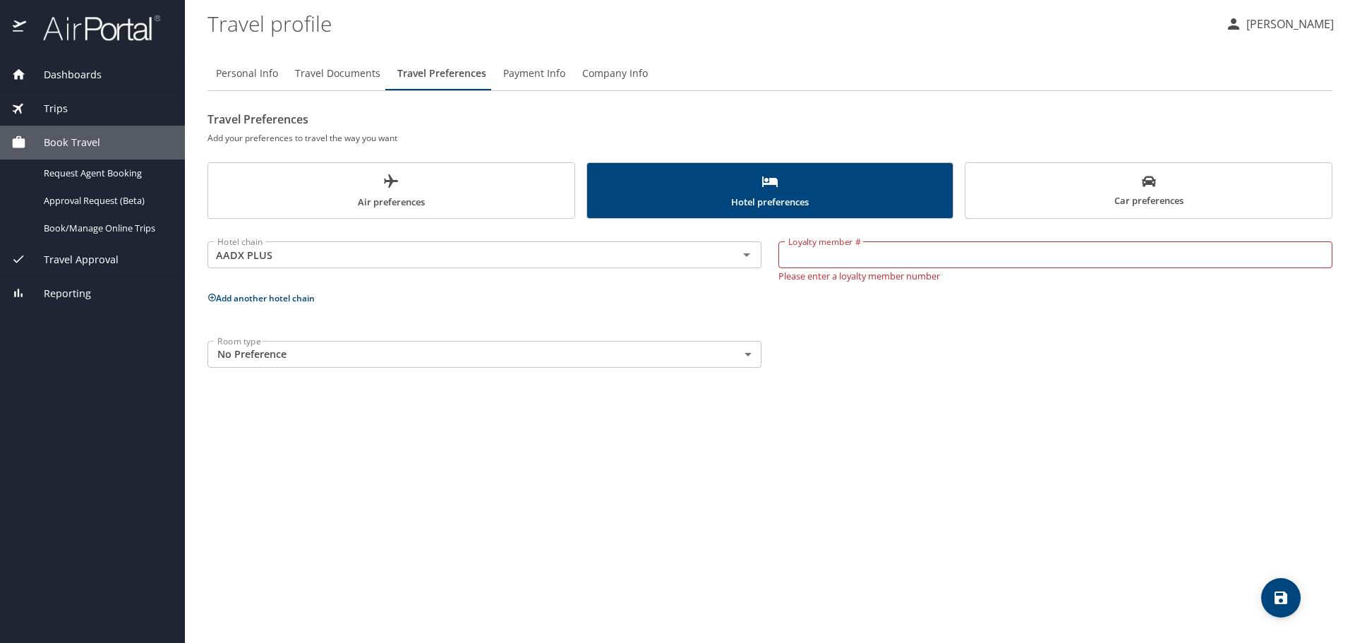
click at [1046, 192] on span "Car preferences" at bounding box center [1148, 191] width 349 height 35
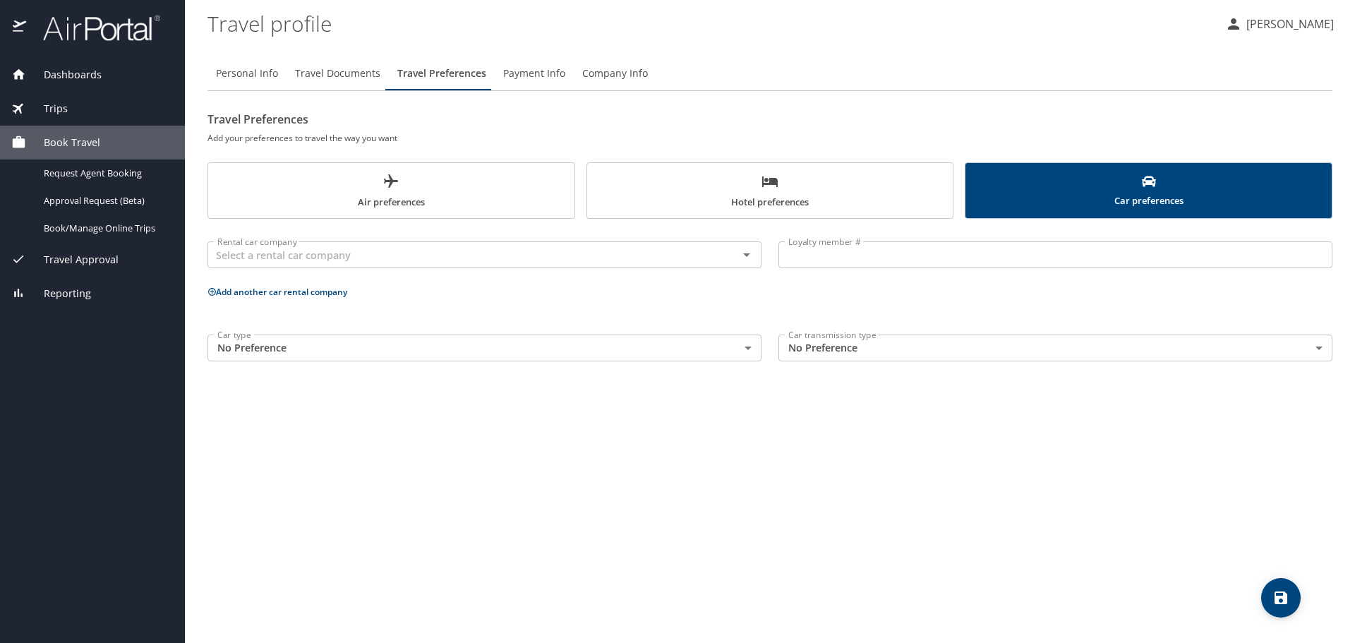
click at [513, 72] on span "Payment Info" at bounding box center [534, 74] width 62 height 18
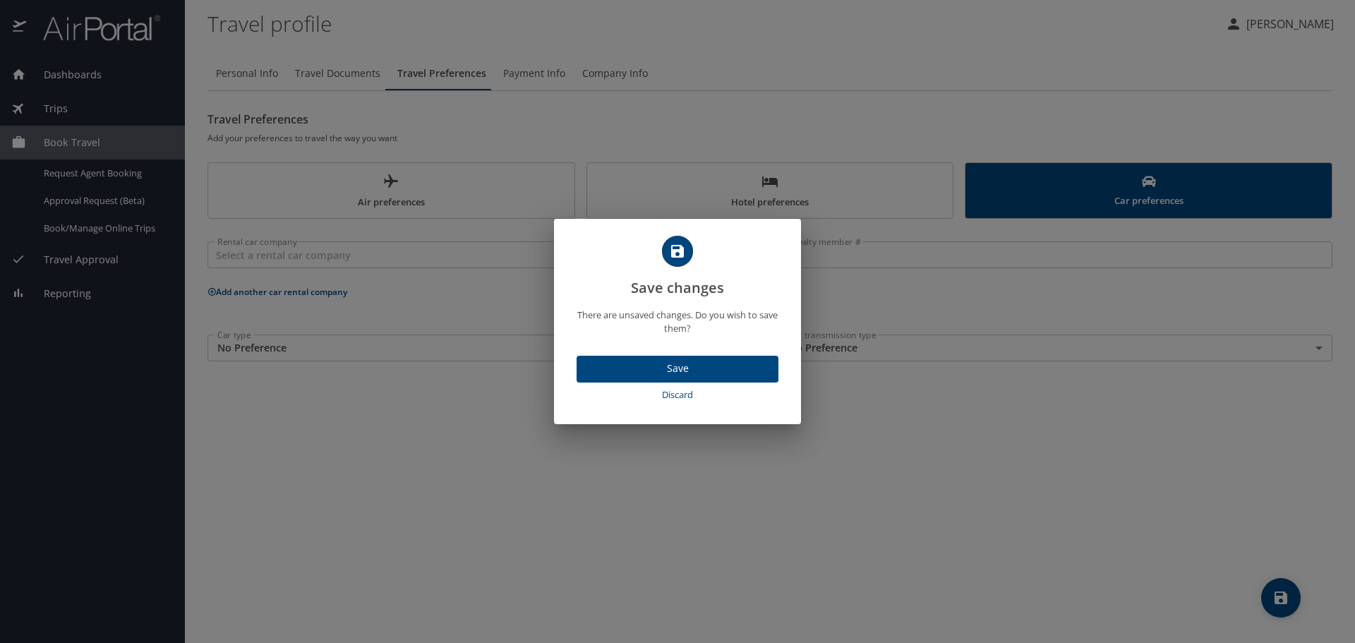
click at [687, 361] on span "Save" at bounding box center [677, 369] width 179 height 18
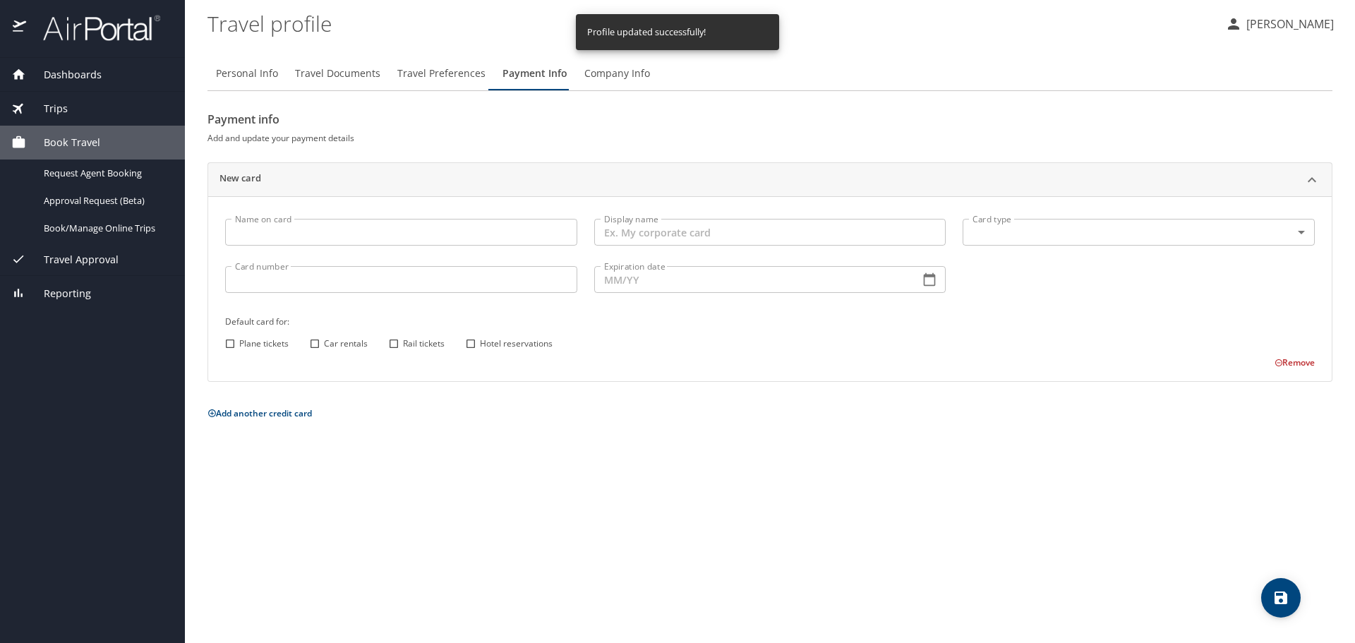
click at [308, 230] on input "Name on card" at bounding box center [401, 232] width 352 height 27
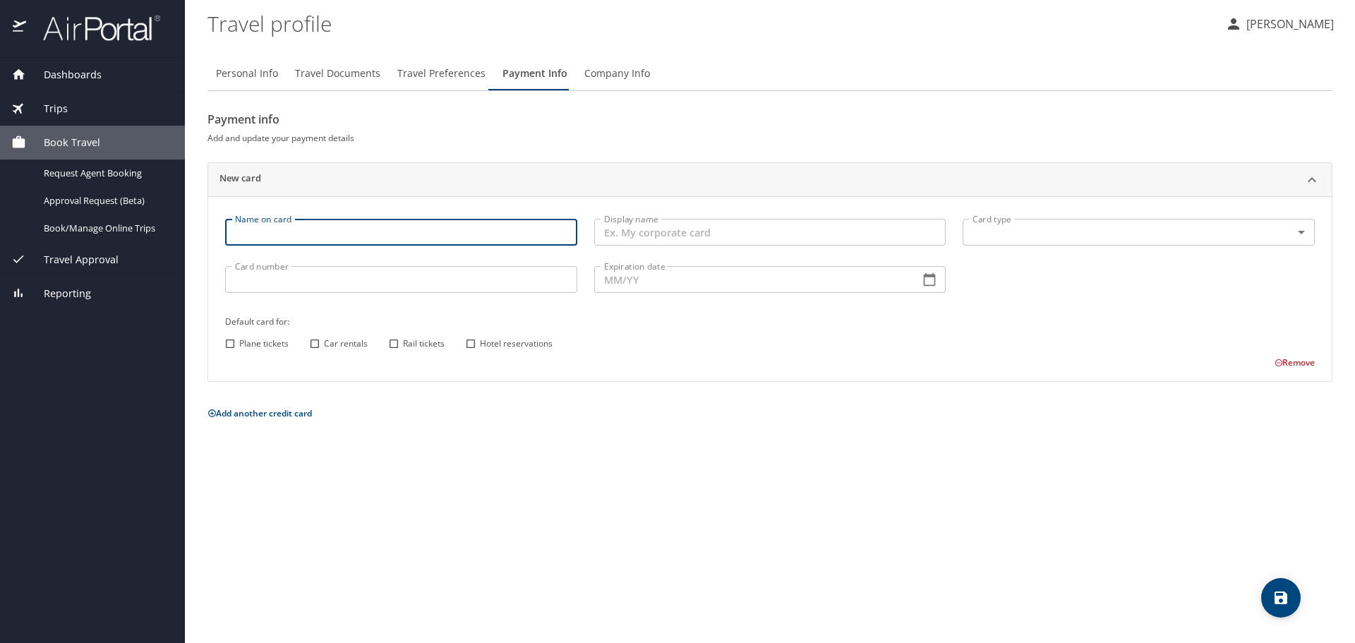
click at [473, 345] on input "Hotel reservations" at bounding box center [471, 344] width 18 height 18
checkbox input "true"
click at [403, 235] on input "Name on card" at bounding box center [401, 232] width 352 height 27
click at [325, 71] on span "Travel Documents" at bounding box center [337, 74] width 85 height 18
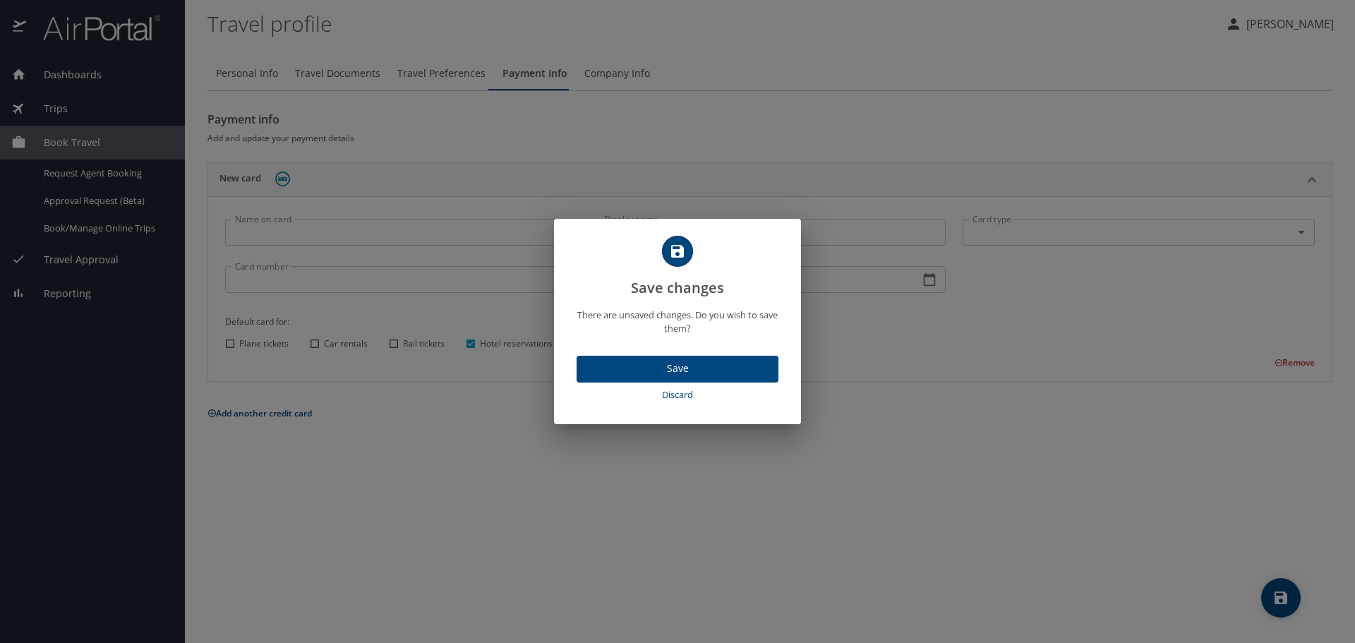
click at [658, 364] on span "Save" at bounding box center [677, 369] width 179 height 18
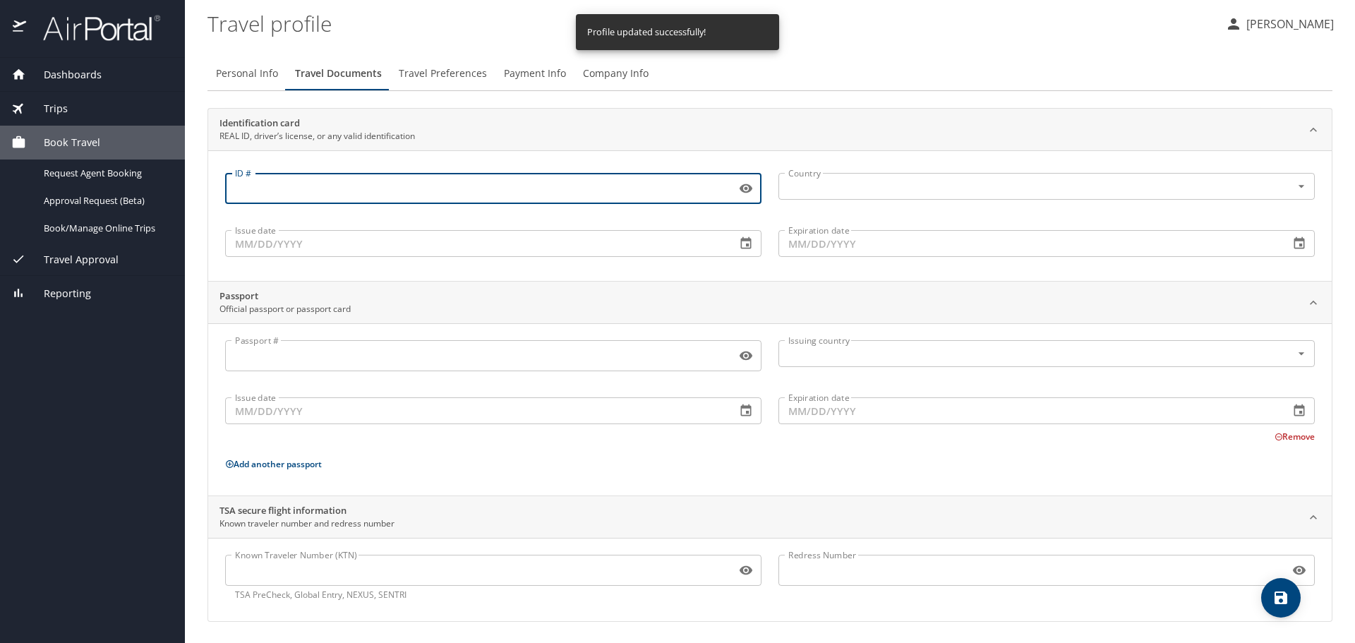
click at [340, 195] on input "ID #" at bounding box center [477, 188] width 505 height 27
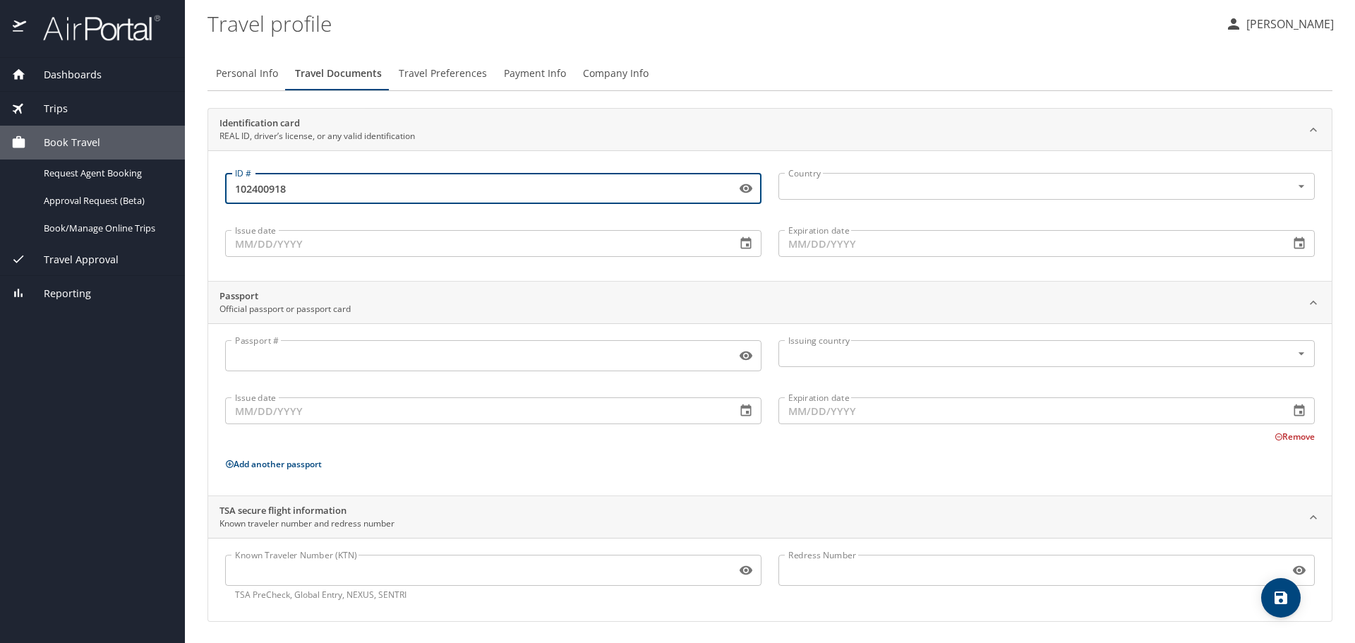
type input "102400918"
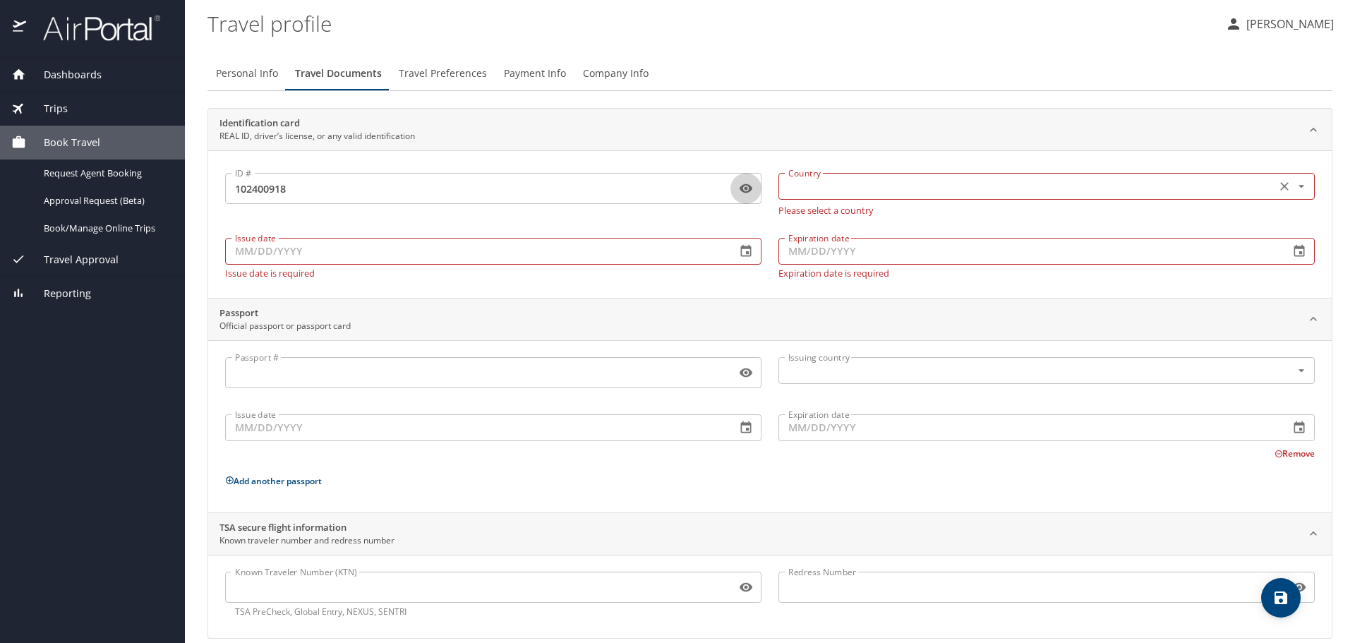
click at [899, 183] on input "text" at bounding box center [1026, 186] width 486 height 18
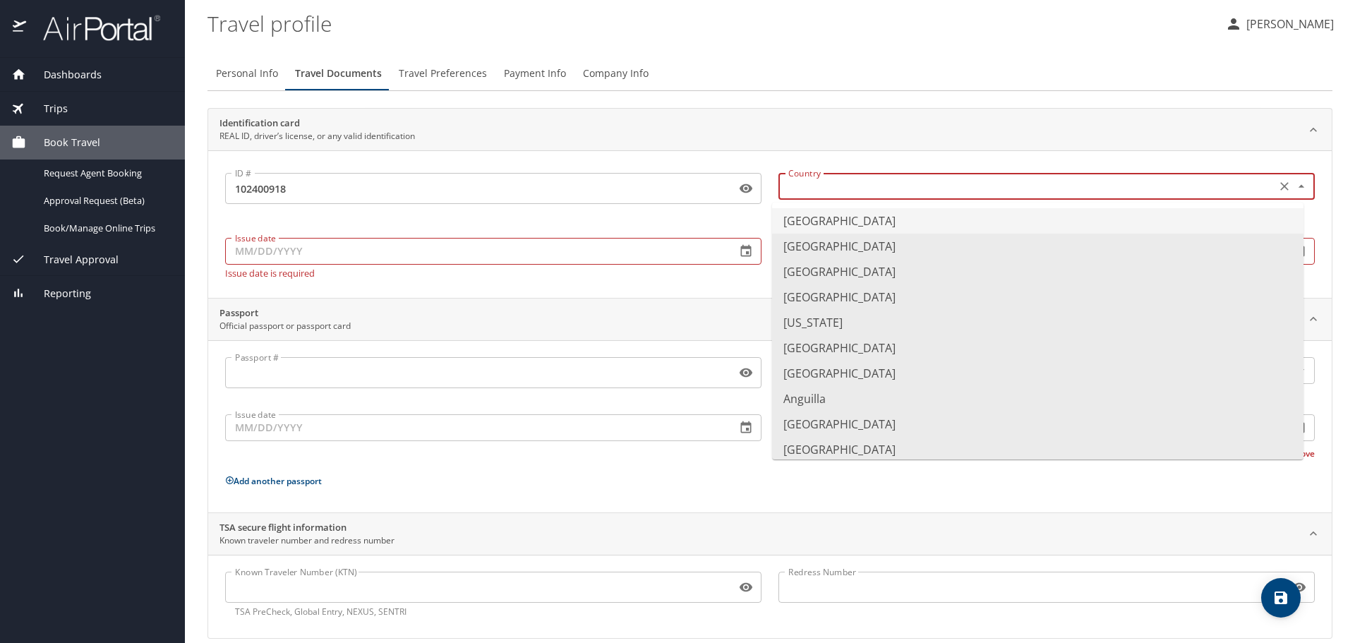
click at [875, 217] on li "United States of America" at bounding box center [1037, 220] width 531 height 25
type input "United States of America"
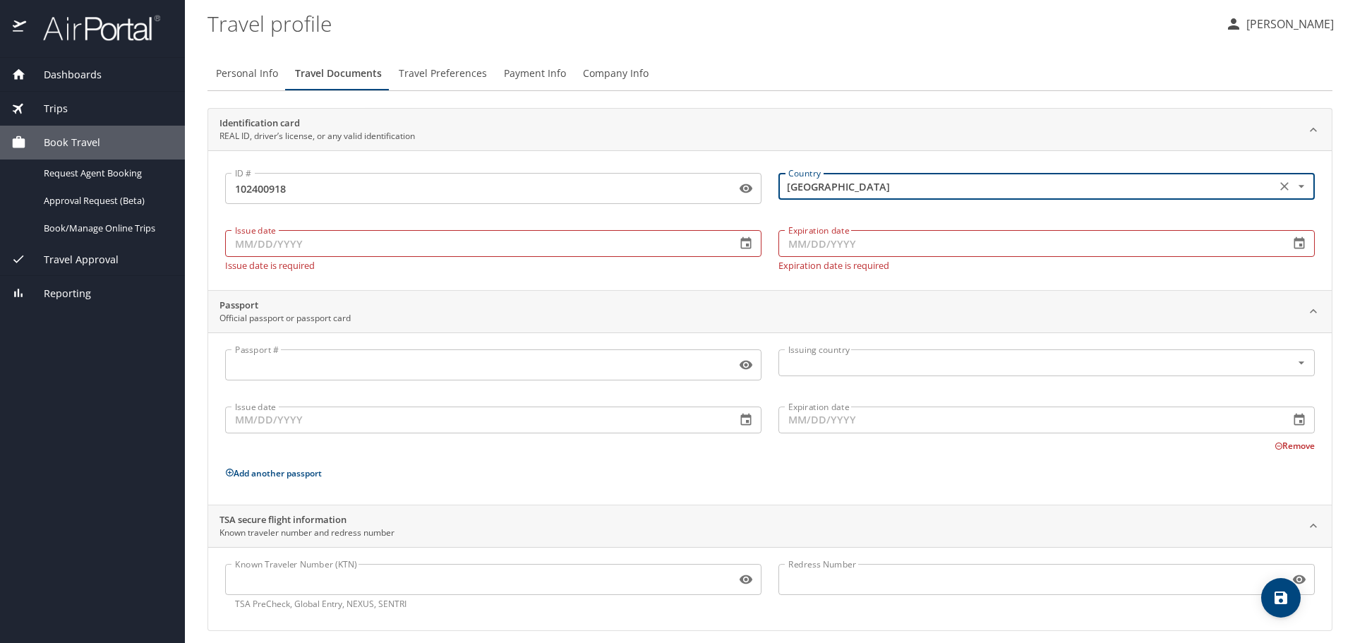
click at [390, 246] on input "Issue date" at bounding box center [475, 243] width 500 height 27
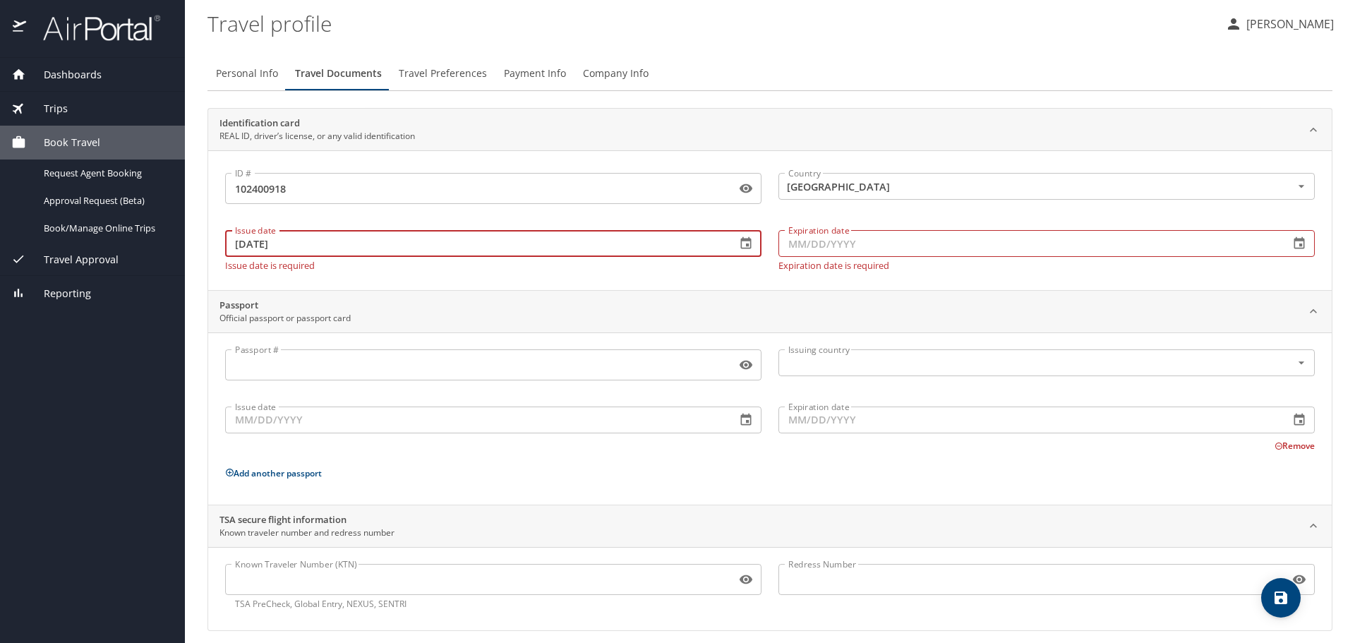
type input "09/17/2020"
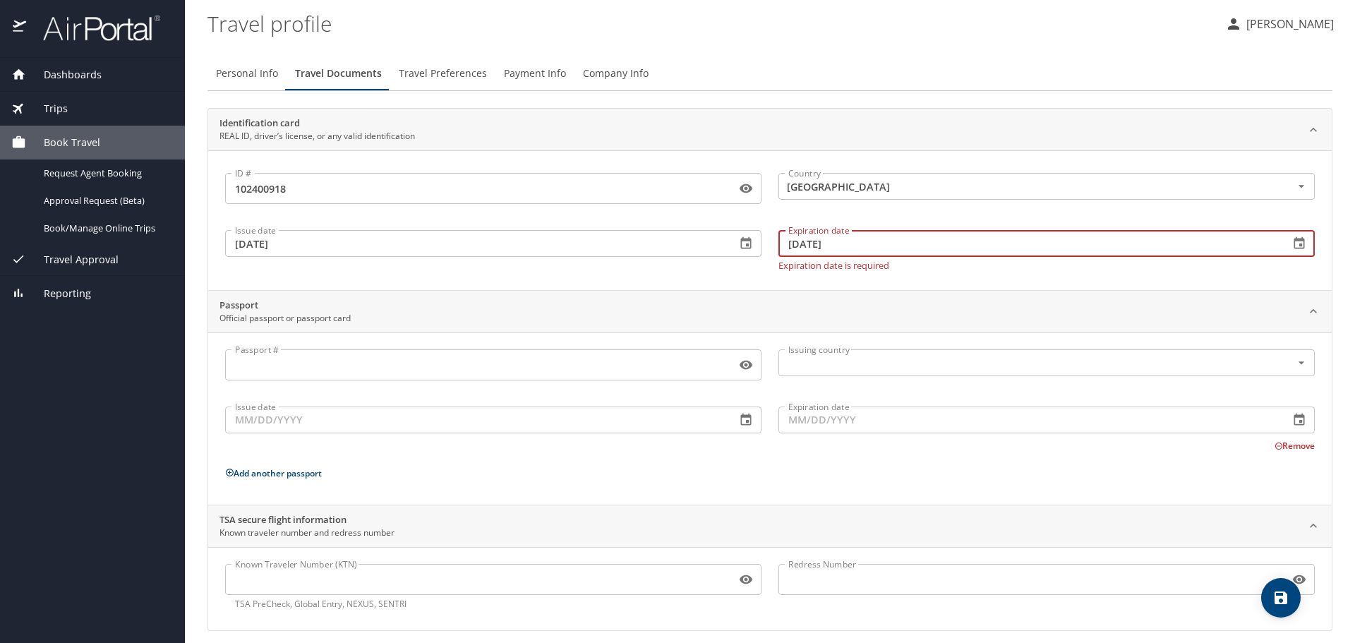
type input "09/17/2028"
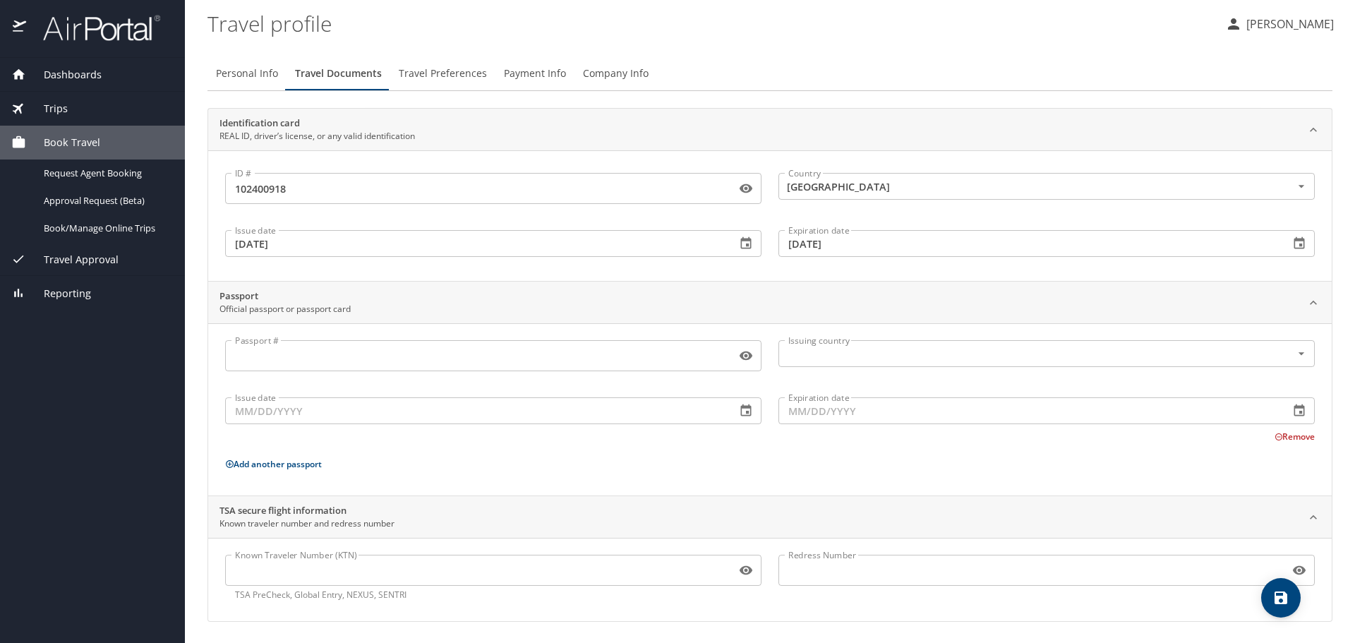
click at [714, 468] on p "Add another passport" at bounding box center [770, 464] width 1090 height 18
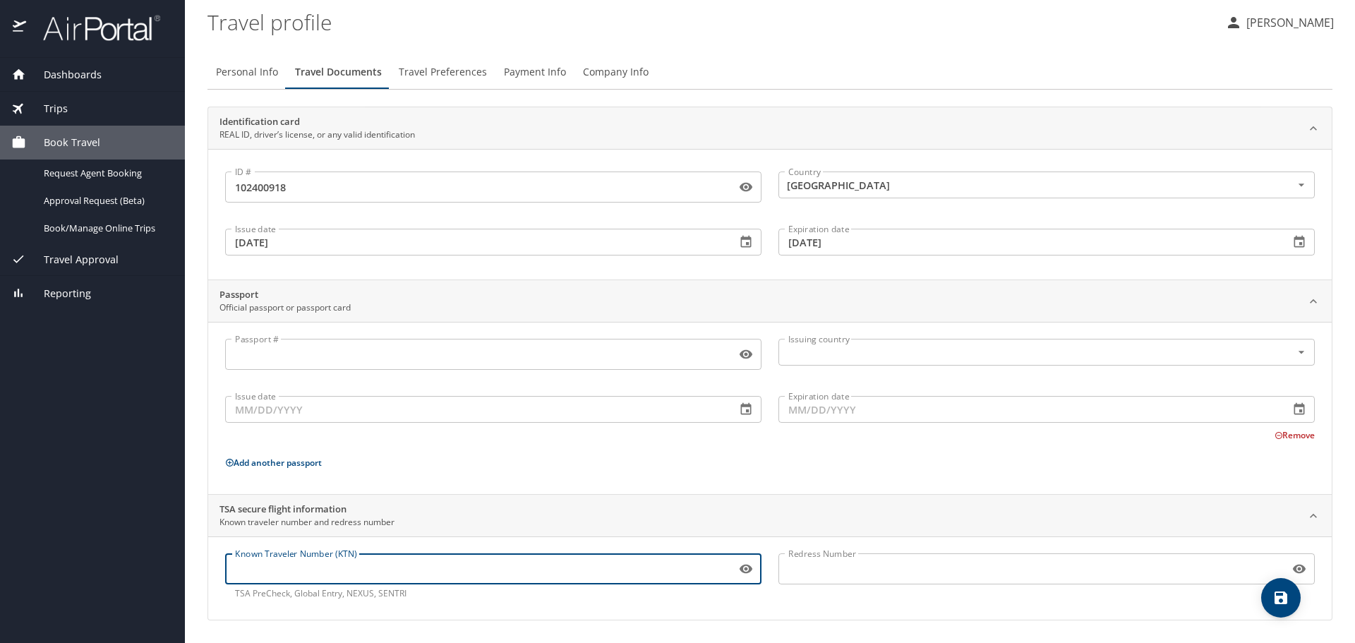
paste input "TT13751X2"
type input "TT13751X2"
click at [833, 567] on input "Redress Number" at bounding box center [1030, 568] width 505 height 27
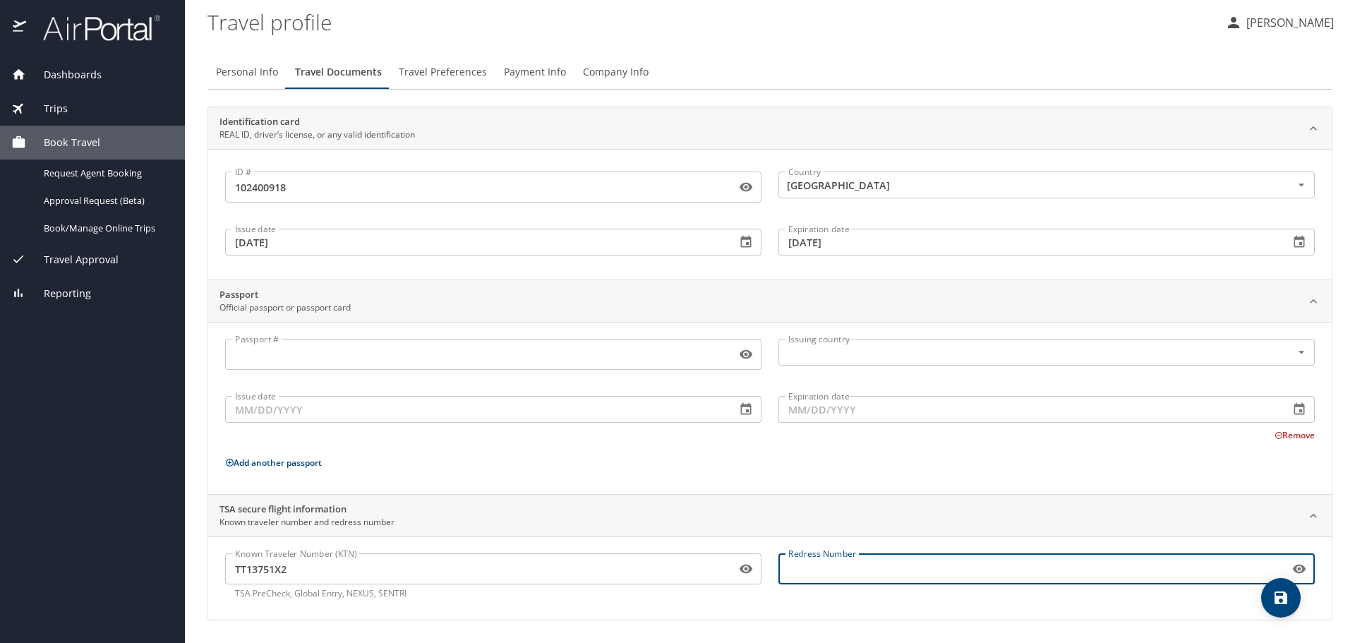
click at [1274, 595] on icon "save" at bounding box center [1280, 597] width 17 height 17
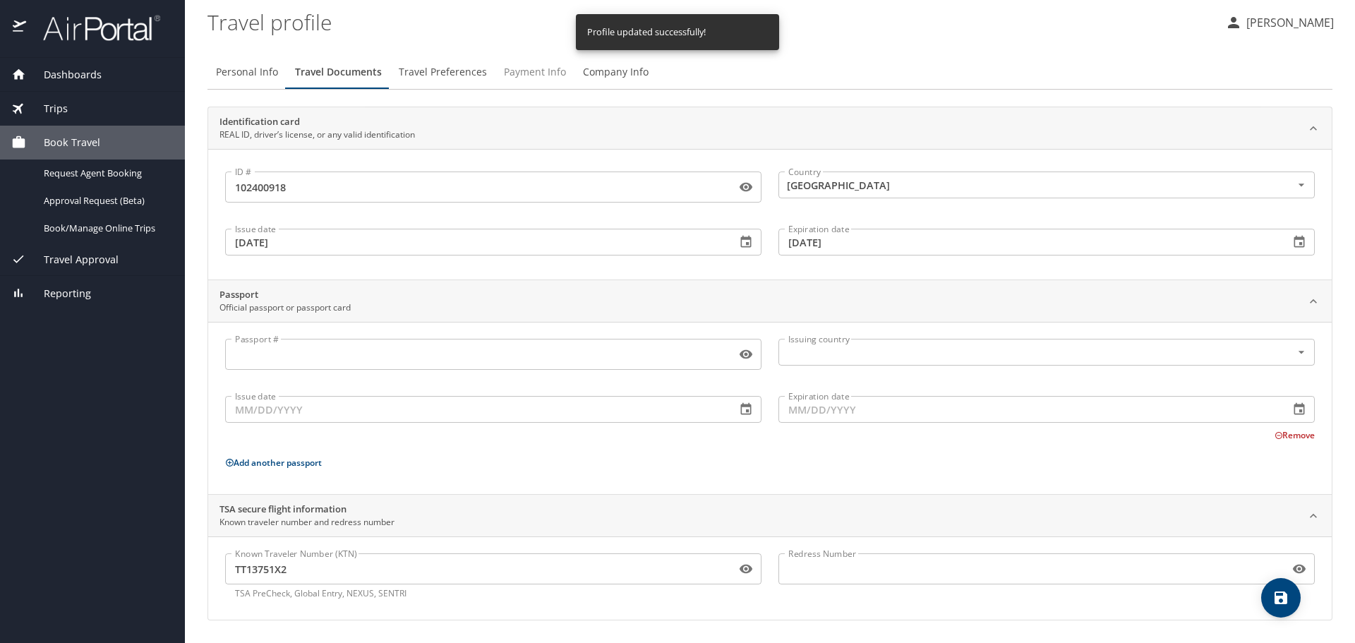
click at [525, 69] on span "Payment Info" at bounding box center [535, 73] width 62 height 18
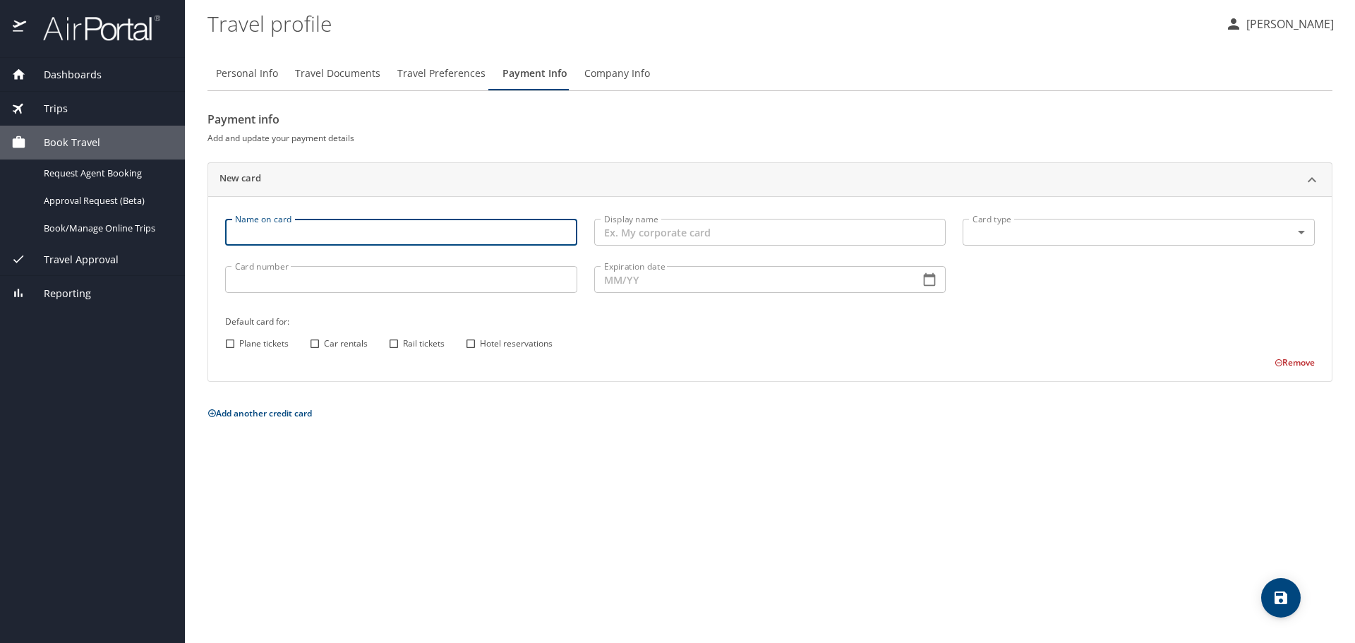
click at [303, 242] on input "Name on card" at bounding box center [401, 232] width 352 height 27
type input "[PERSON_NAME]"
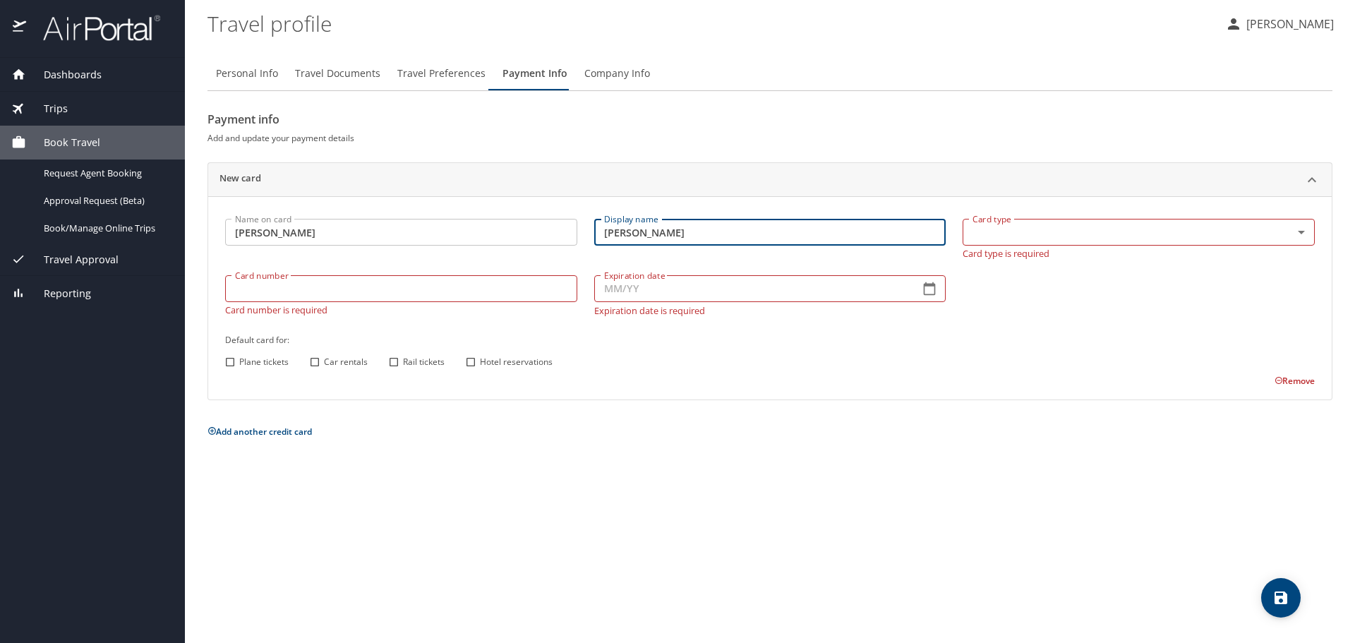
type input "[PERSON_NAME]"
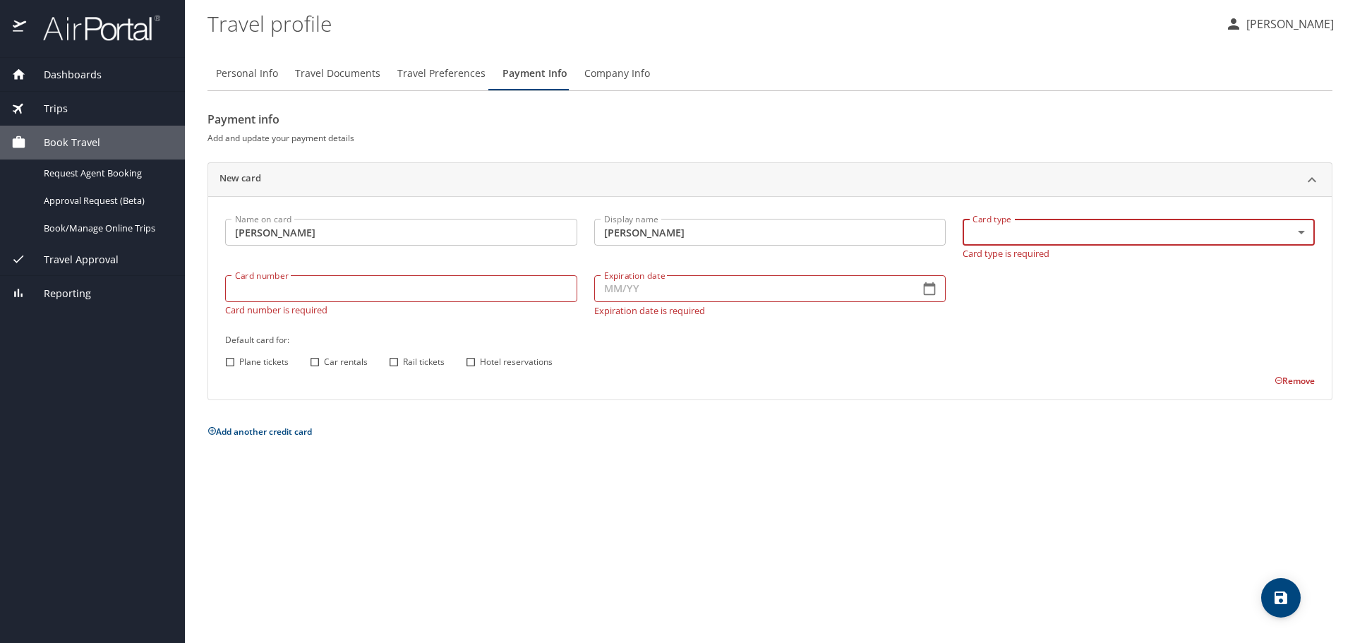
click at [1005, 239] on body "Dashboards My Travel Dashboard Trips Current / Future Trips Past Trips Trips Mi…" at bounding box center [677, 321] width 1355 height 643
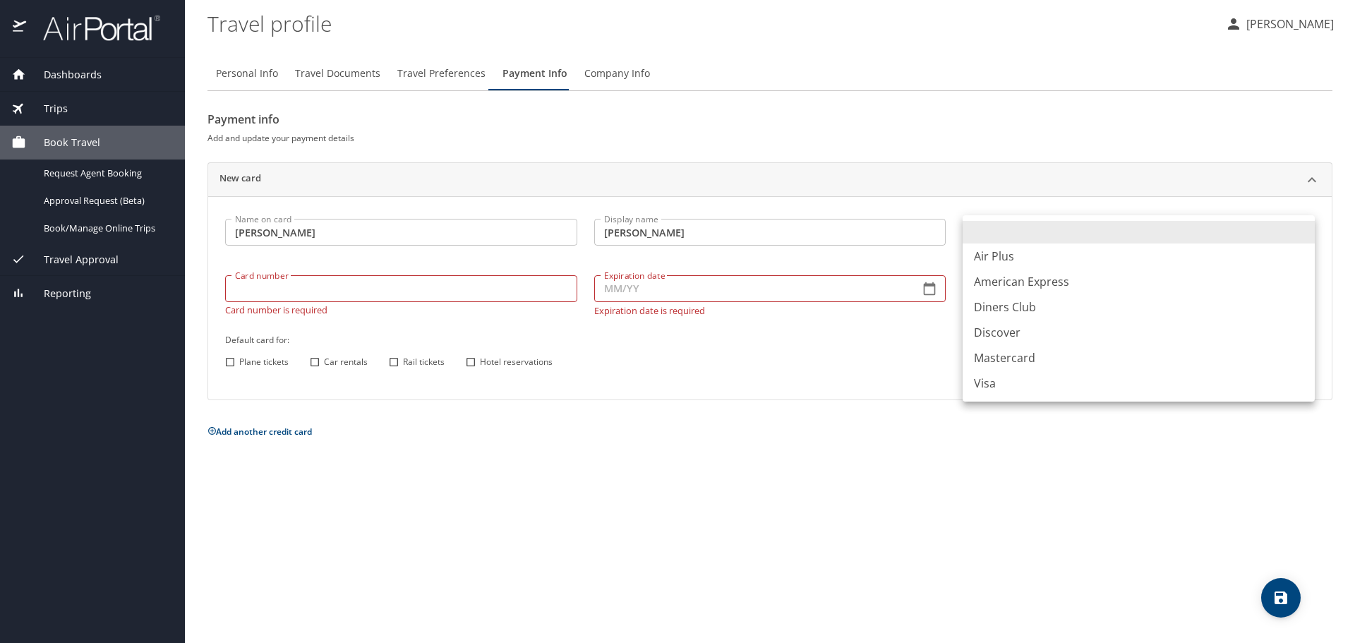
click at [846, 371] on div at bounding box center [677, 321] width 1355 height 643
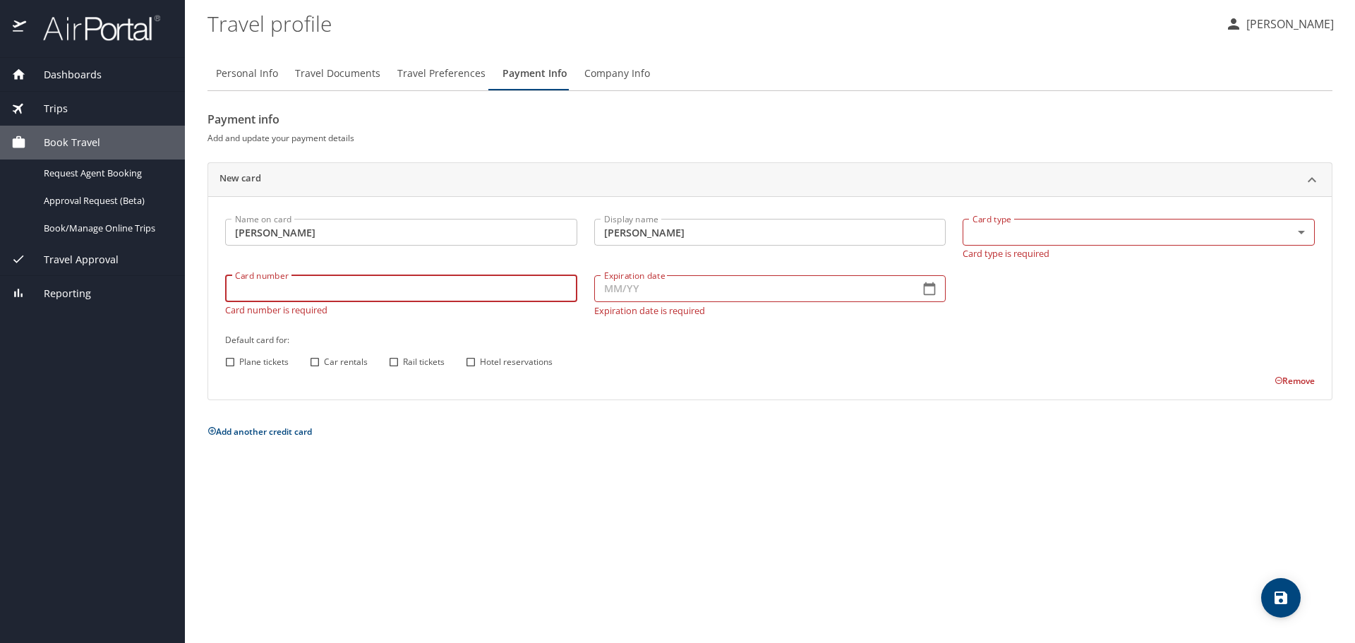
click at [354, 299] on input "Card number" at bounding box center [401, 288] width 352 height 27
click at [1049, 226] on body "Dashboards My Travel Dashboard Trips Current / Future Trips Past Trips Trips Mi…" at bounding box center [677, 321] width 1355 height 643
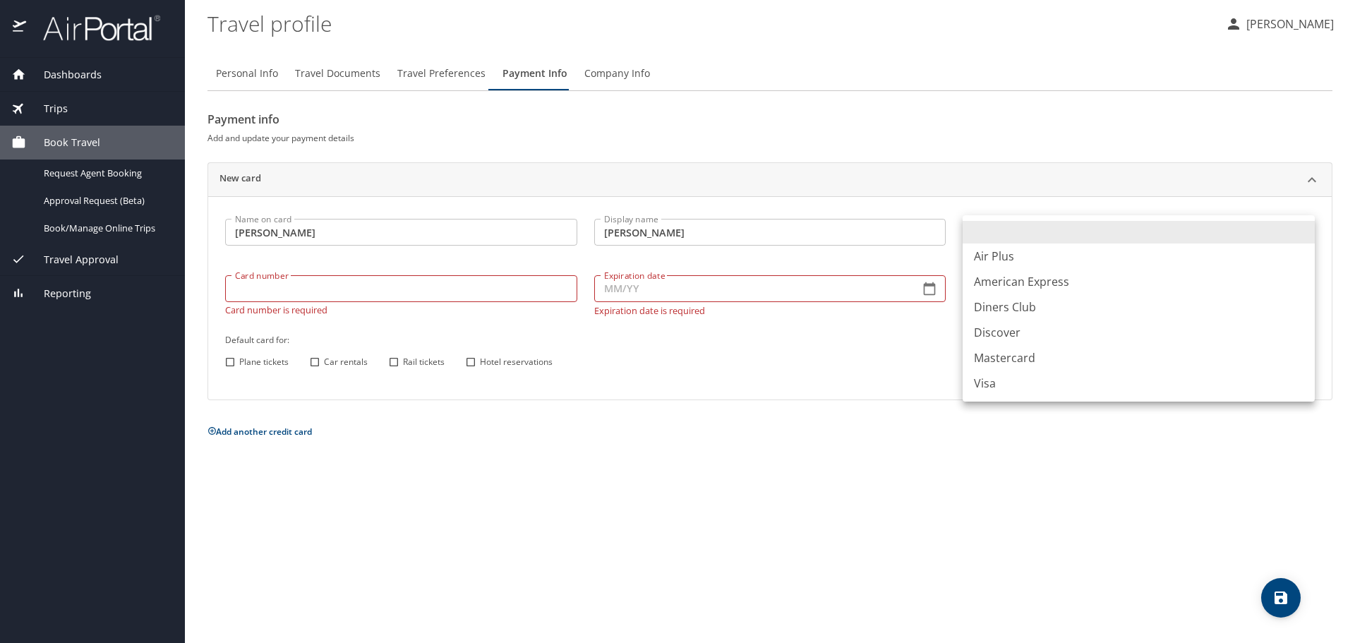
click at [994, 385] on li "Visa" at bounding box center [1139, 383] width 352 height 25
type input "VI"
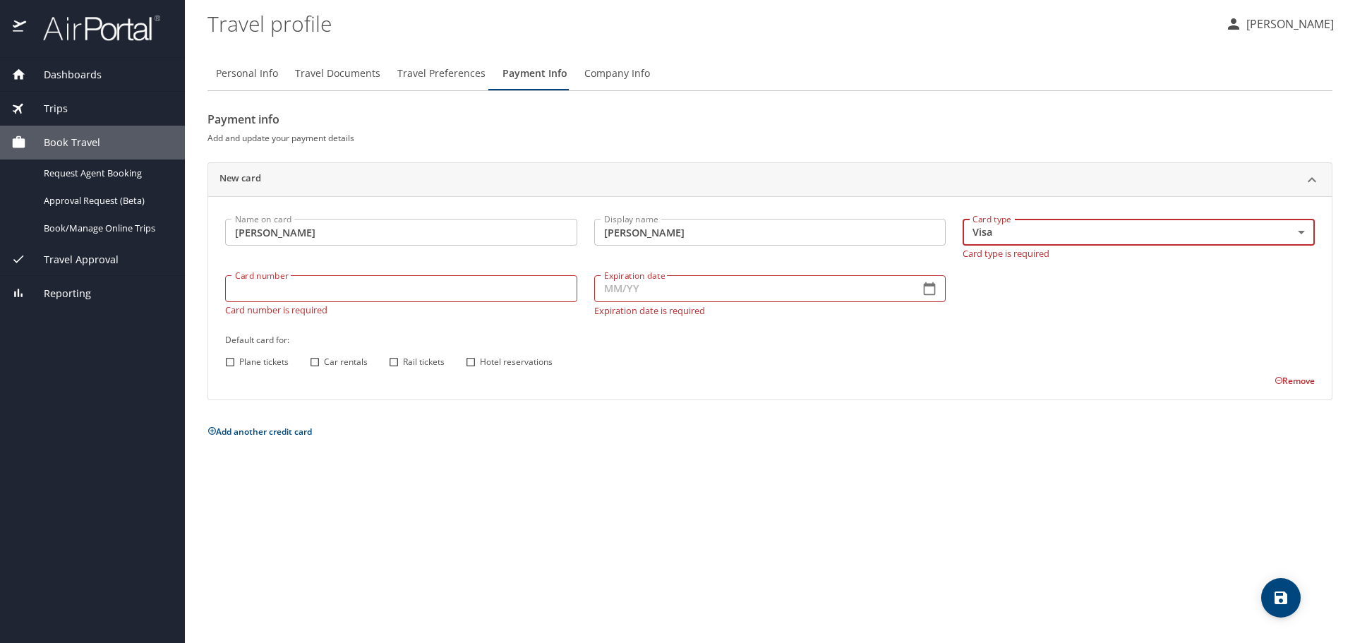
click at [447, 293] on input "Card number" at bounding box center [401, 288] width 352 height 27
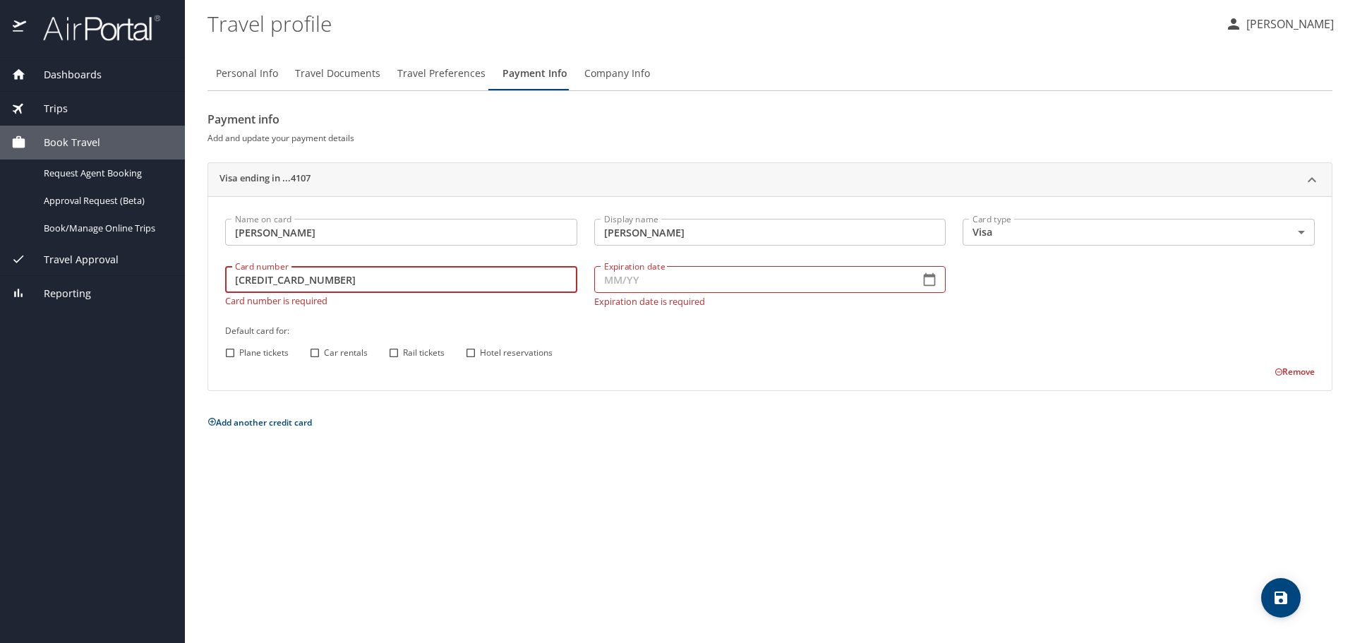
type input "4147098118944107"
click at [620, 289] on input "Expiration date" at bounding box center [751, 279] width 315 height 27
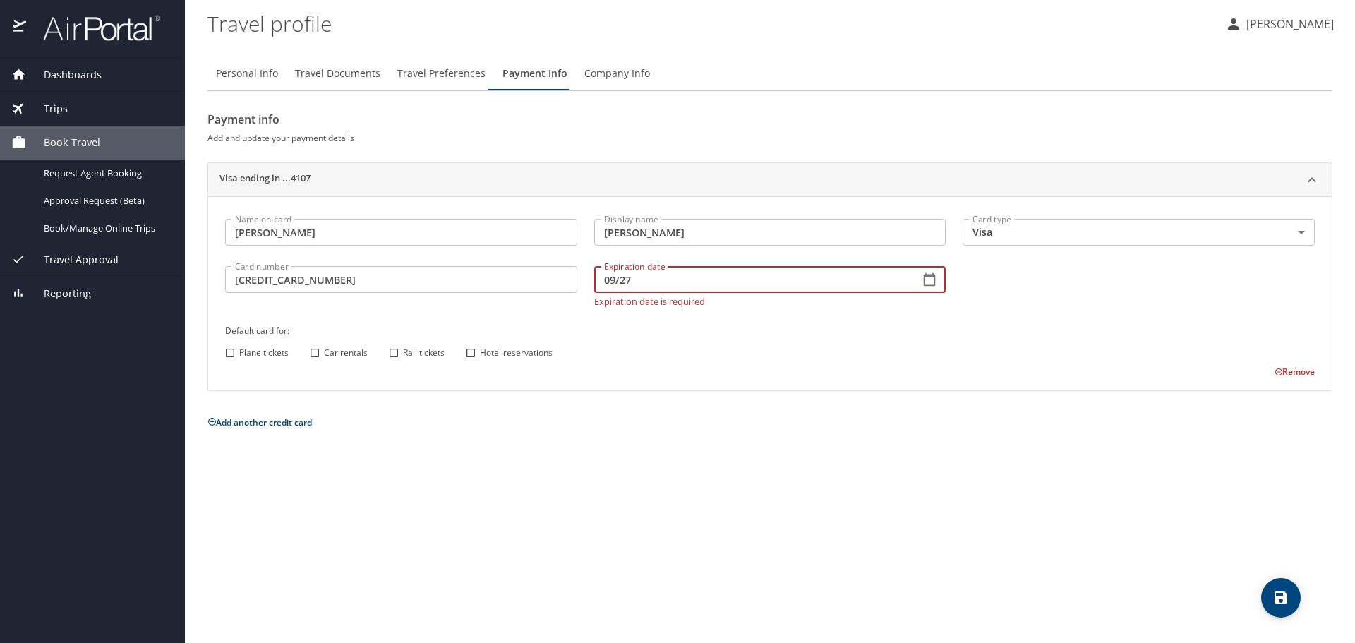
type input "09/27"
click at [473, 352] on input "Hotel reservations" at bounding box center [471, 353] width 18 height 18
checkbox input "true"
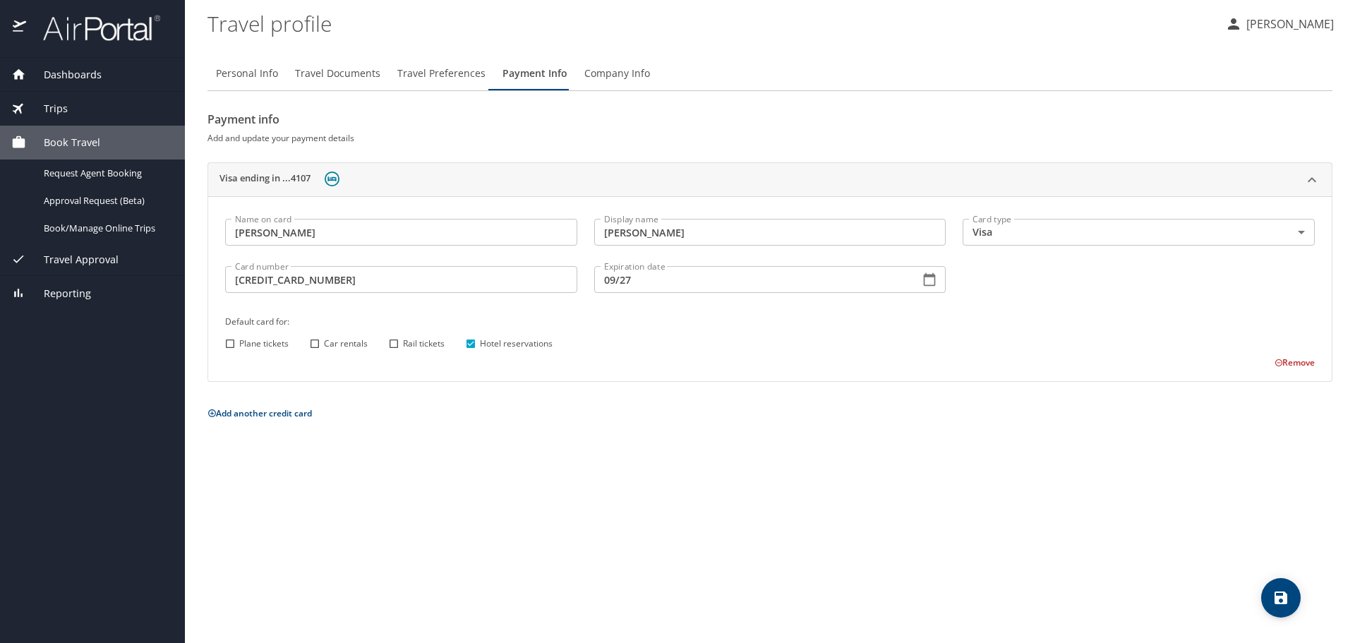
click at [1294, 598] on span "save" at bounding box center [1281, 597] width 40 height 17
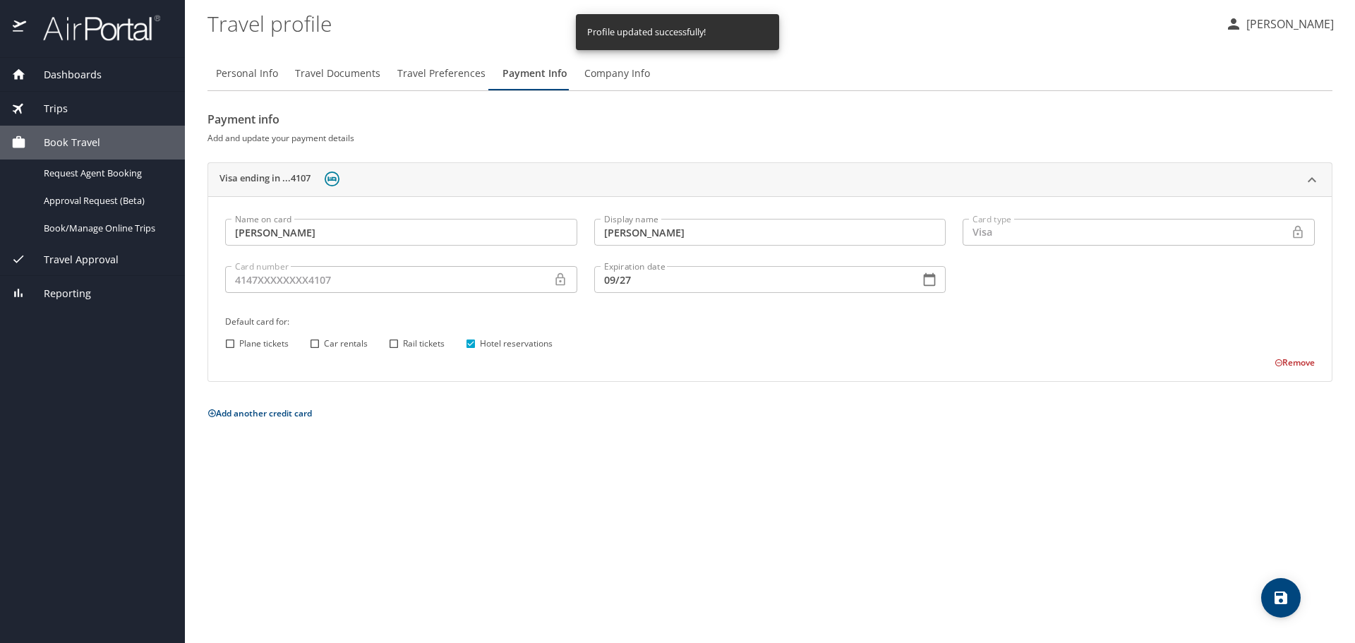
click at [601, 76] on span "Company Info" at bounding box center [617, 74] width 66 height 18
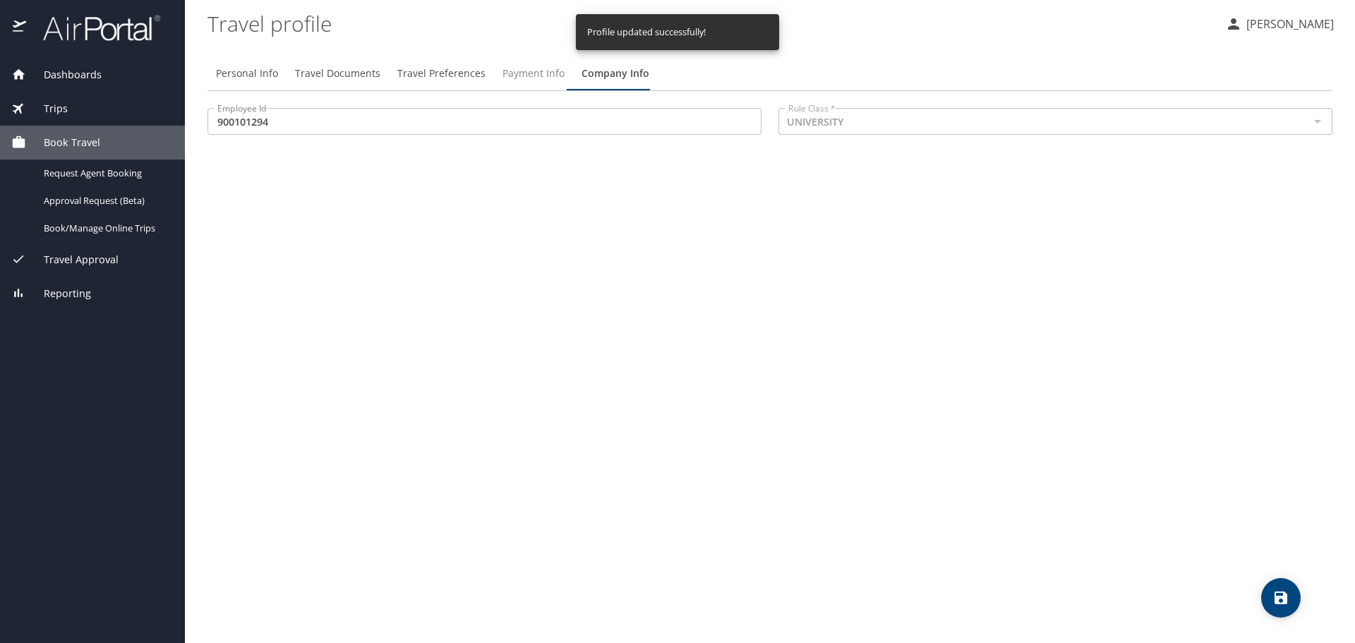
click at [531, 76] on span "Payment Info" at bounding box center [533, 74] width 62 height 18
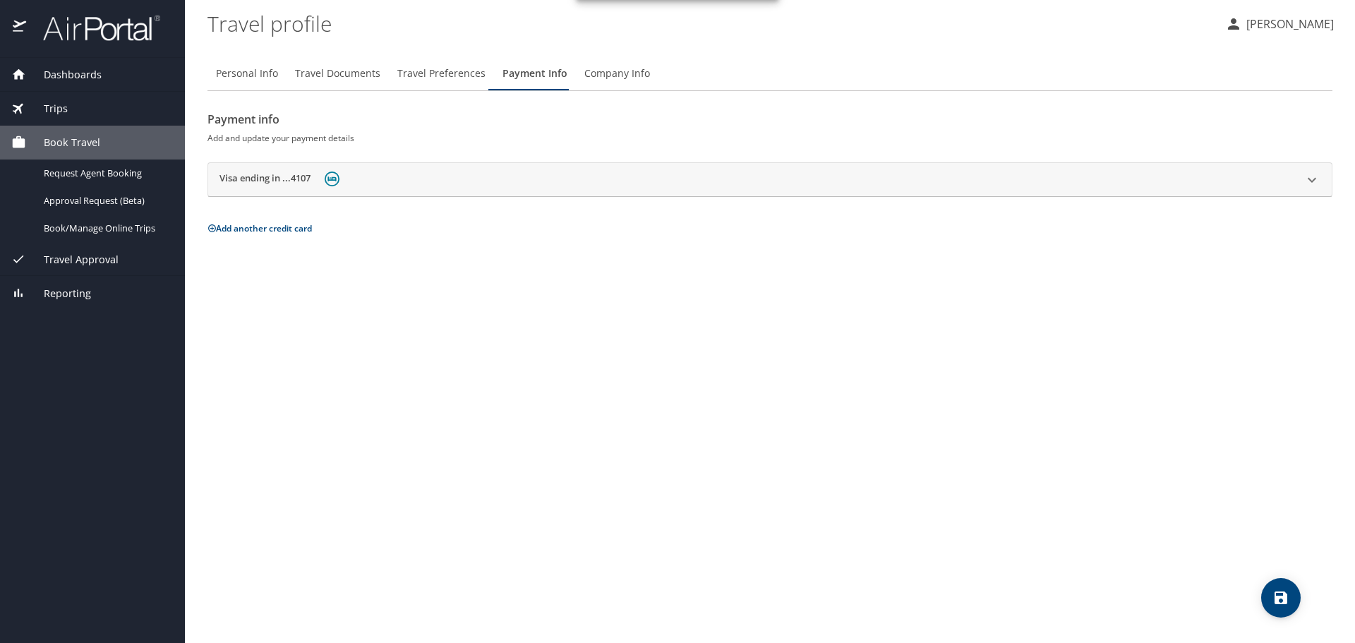
click at [440, 73] on span "Travel Preferences" at bounding box center [441, 74] width 88 height 18
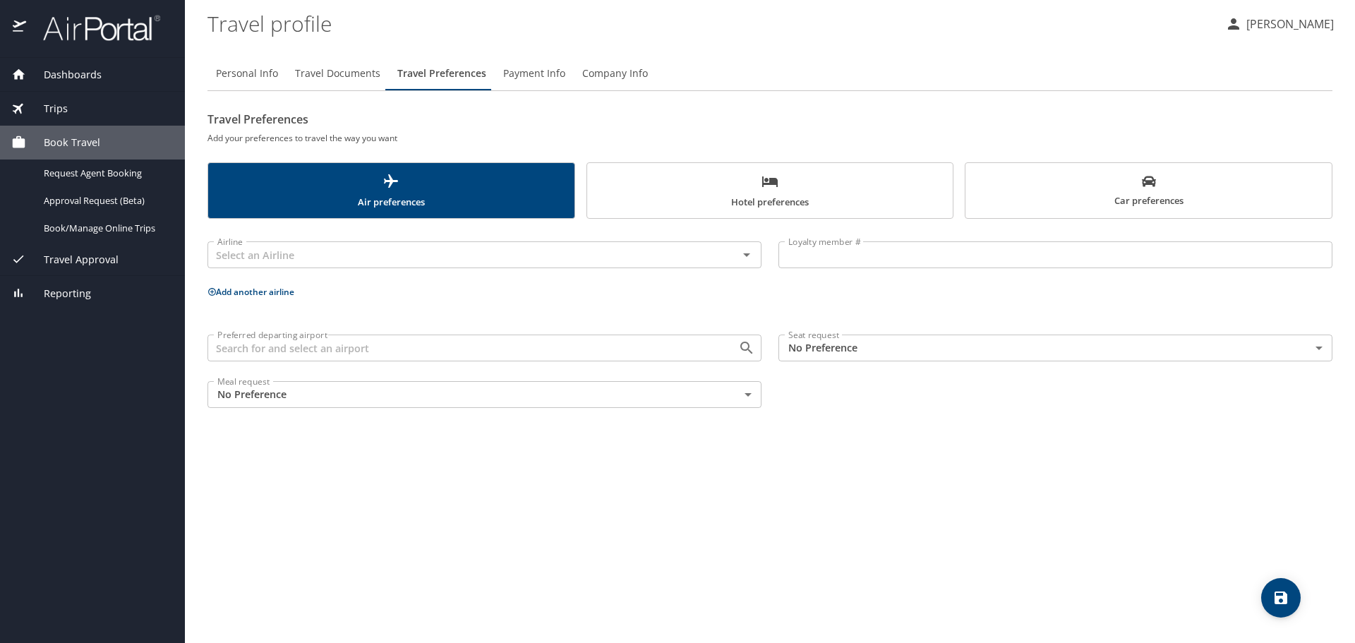
click at [344, 73] on span "Travel Documents" at bounding box center [337, 74] width 85 height 18
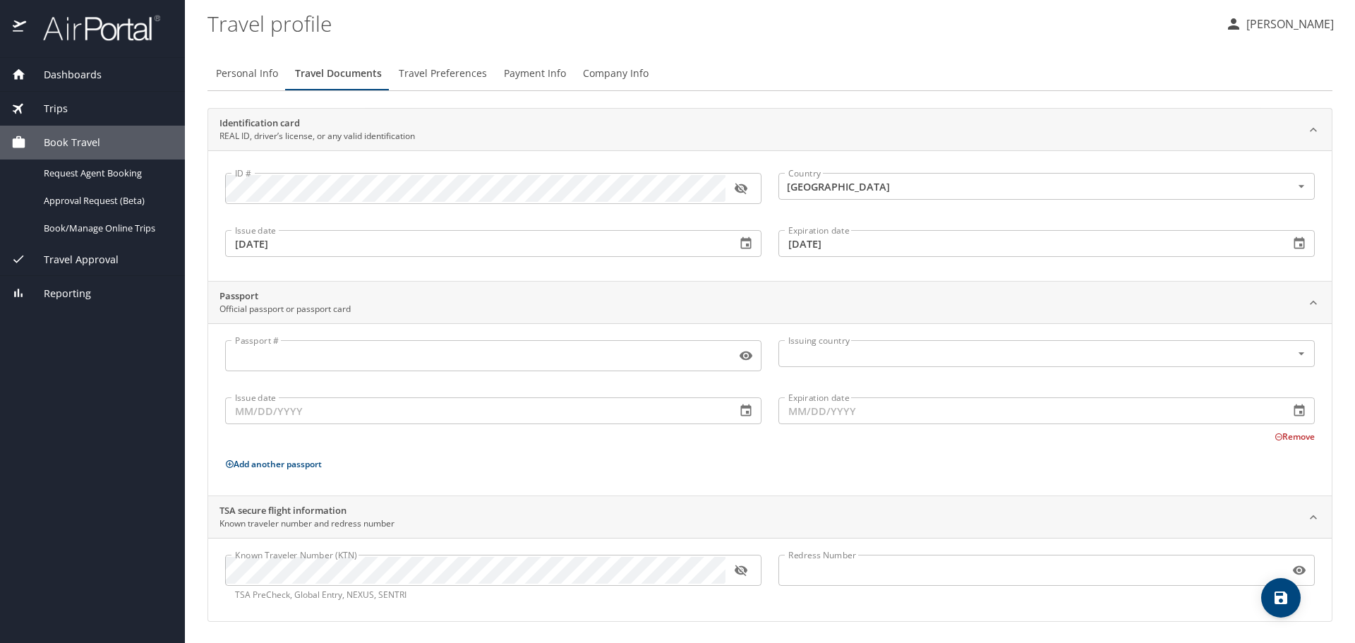
click at [259, 78] on span "Personal Info" at bounding box center [247, 74] width 62 height 18
select select "US"
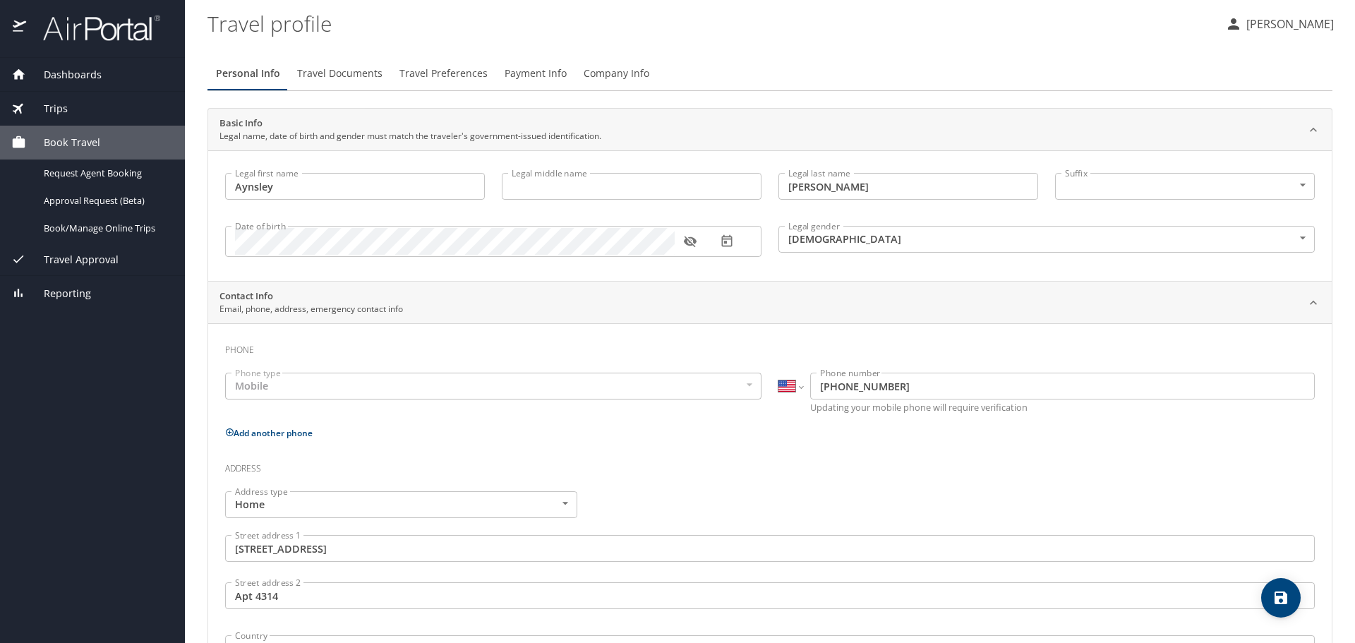
click at [87, 76] on span "Dashboards" at bounding box center [64, 75] width 76 height 16
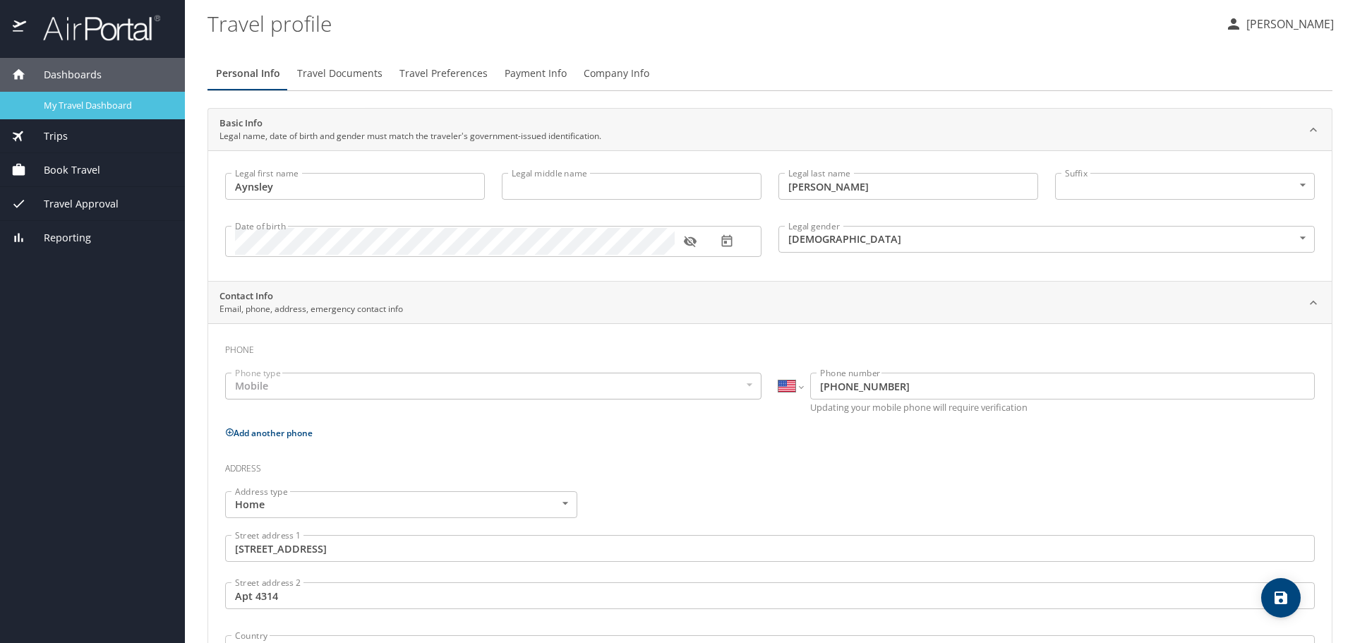
click at [84, 97] on div "My Travel Dashboard" at bounding box center [92, 105] width 162 height 16
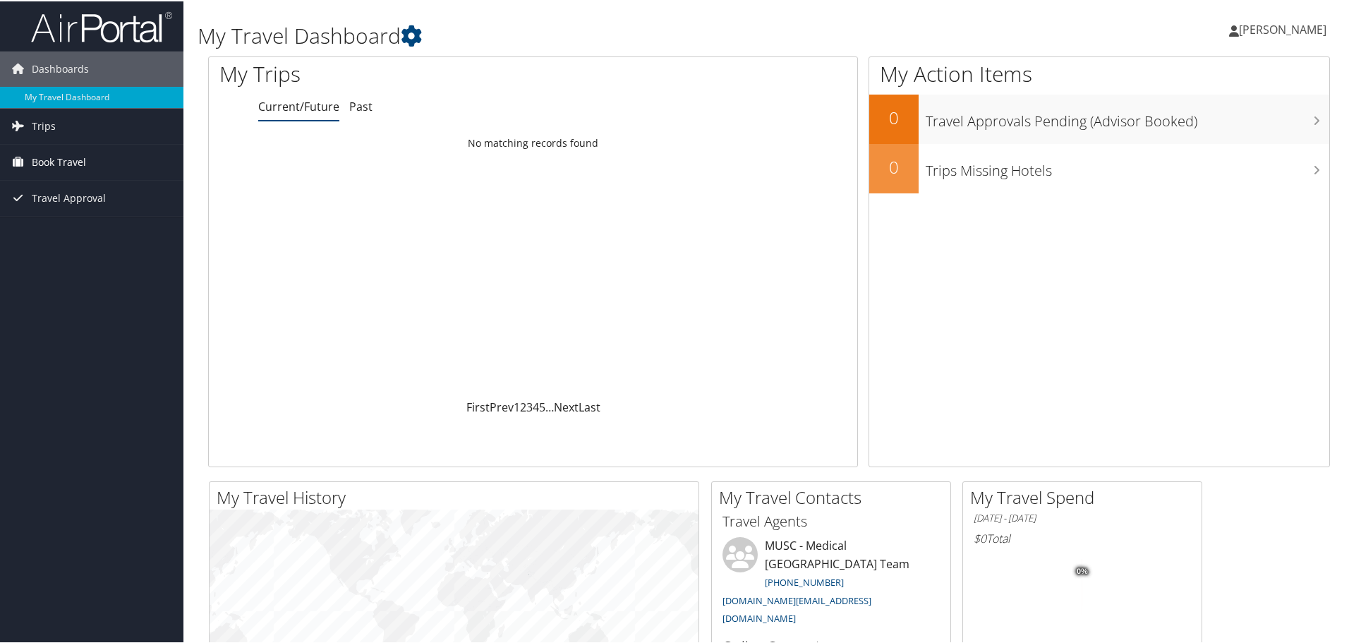
click at [62, 160] on span "Book Travel" at bounding box center [59, 160] width 54 height 35
click at [97, 233] on link "Book/Manage Online Trips" at bounding box center [91, 231] width 183 height 21
